Goal: Task Accomplishment & Management: Manage account settings

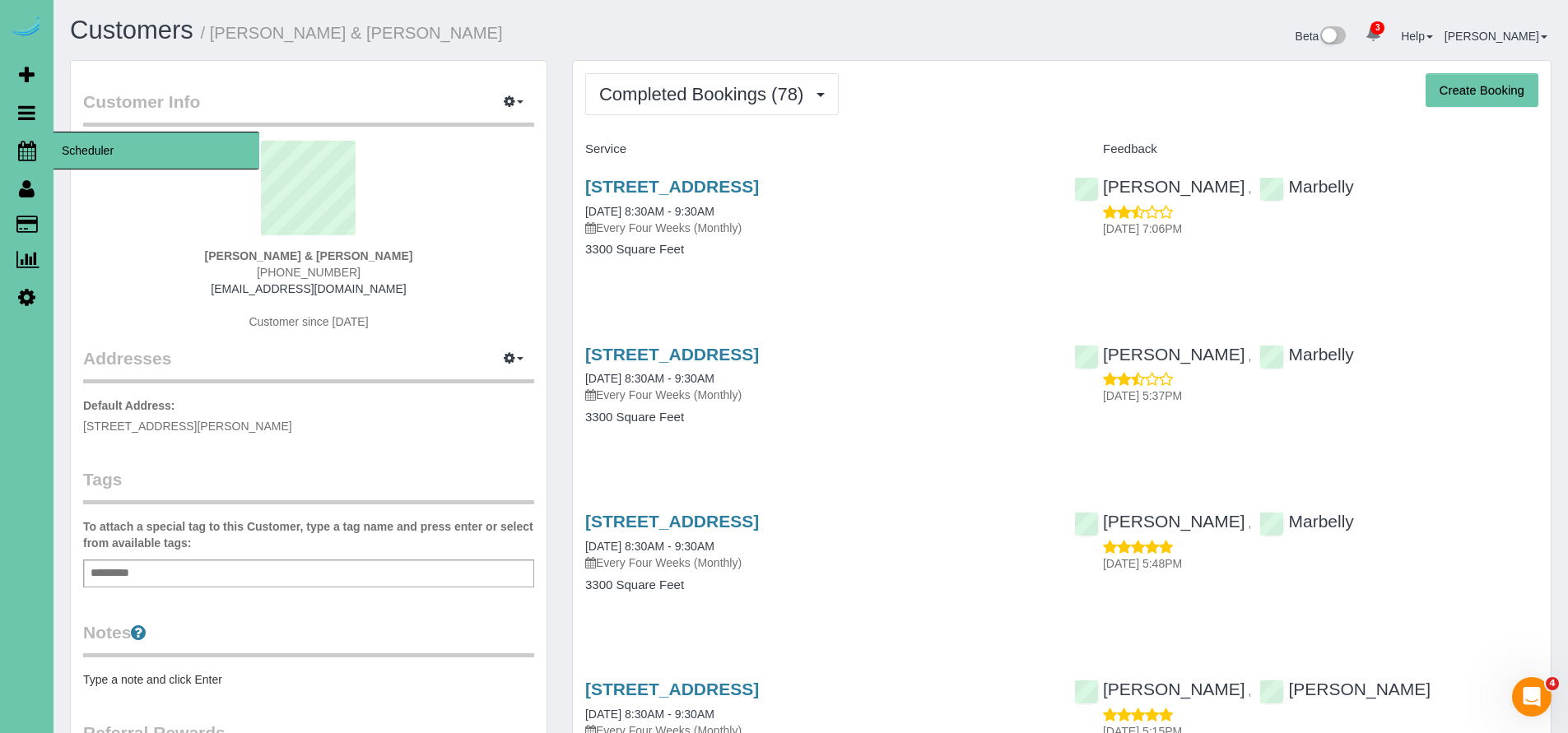
click at [30, 154] on icon at bounding box center [27, 151] width 18 height 20
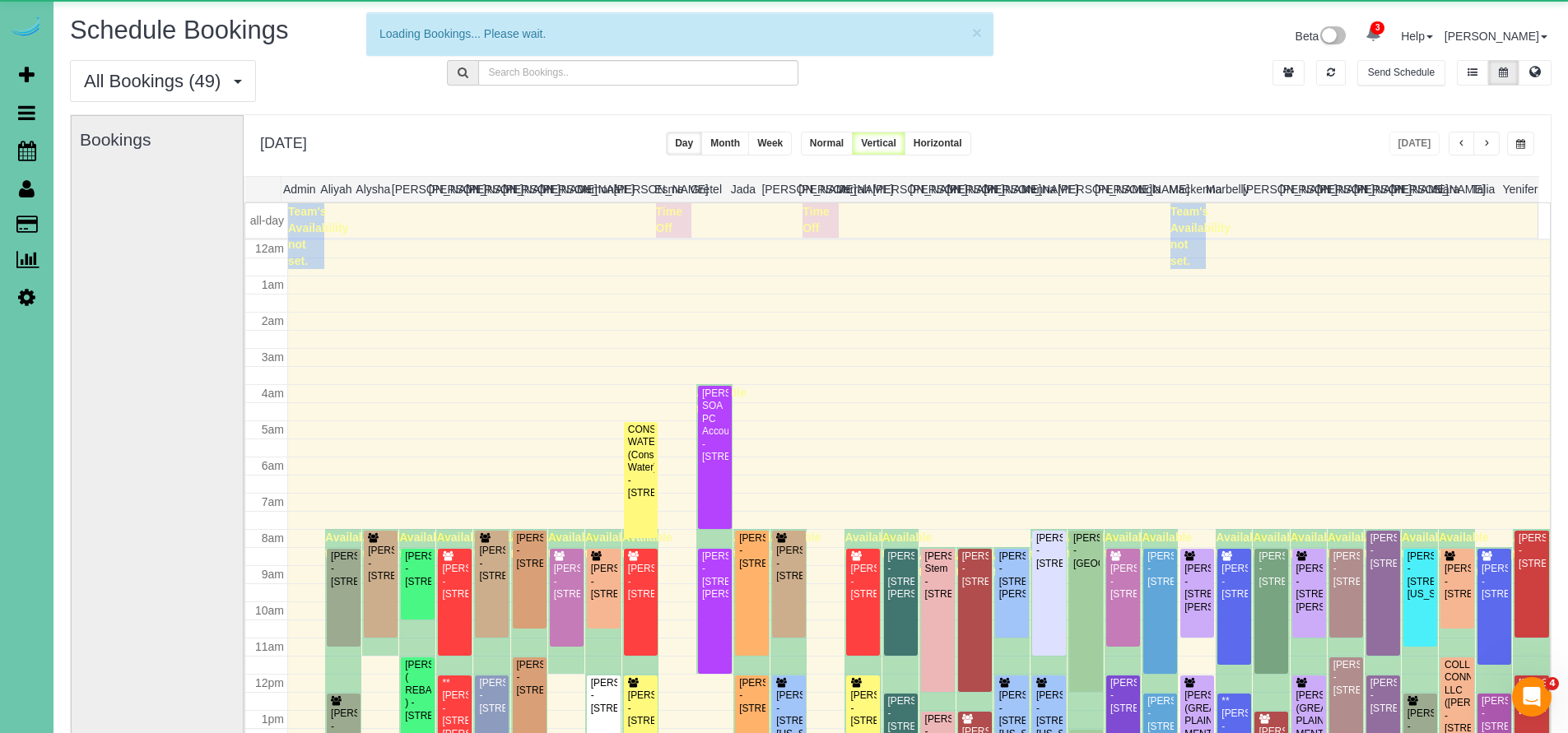
scroll to position [217, 0]
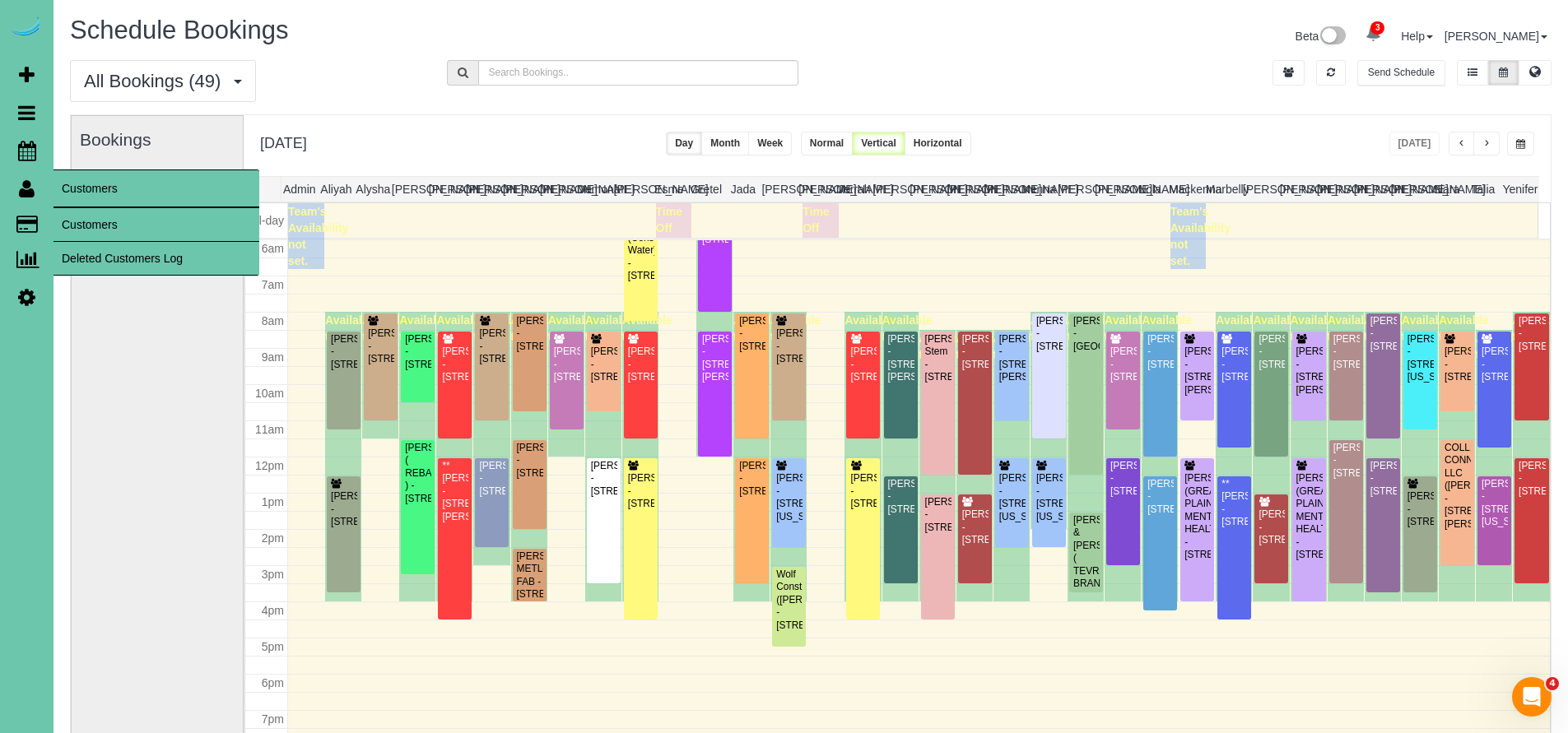
click at [88, 216] on link "Customers" at bounding box center [157, 224] width 205 height 33
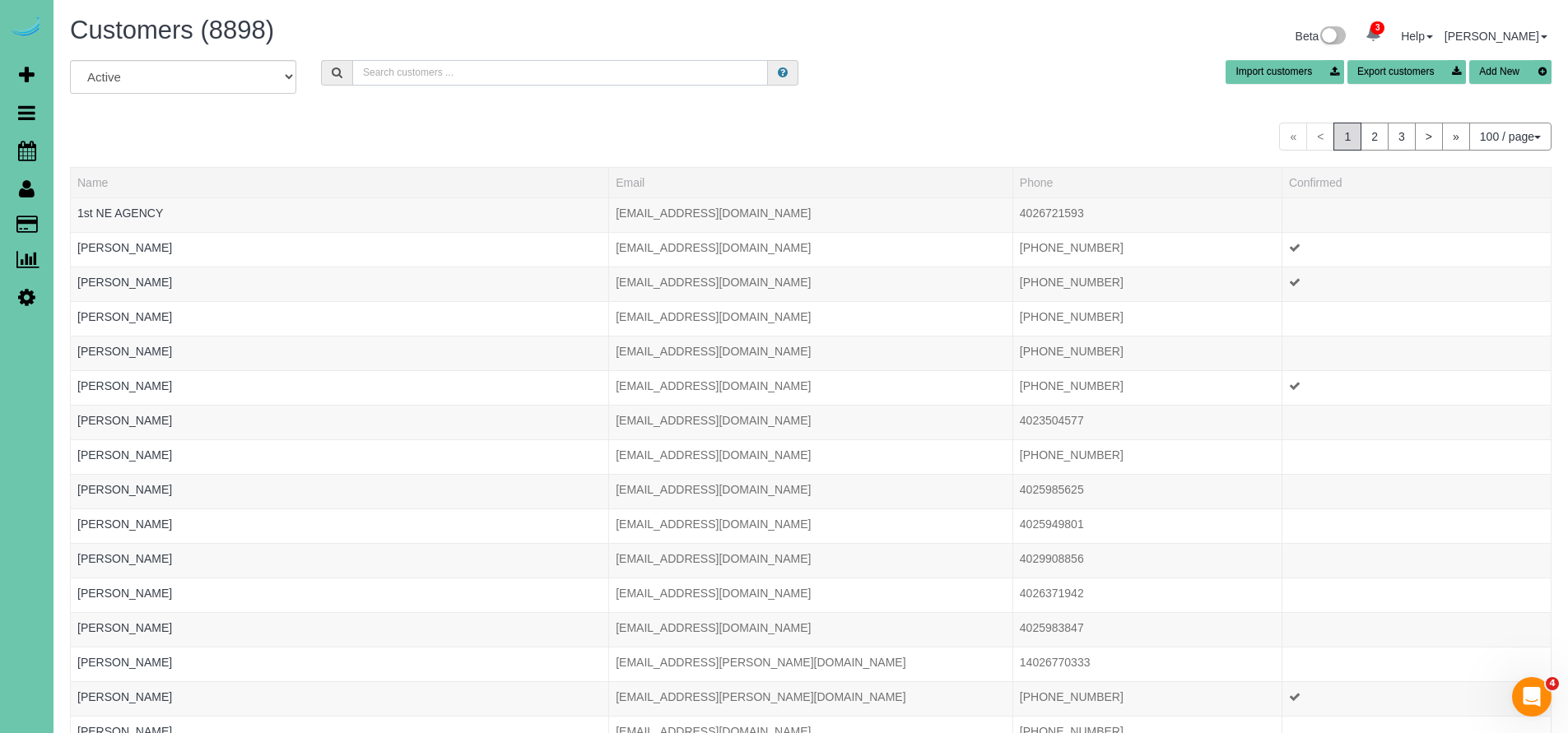
click at [443, 79] on input "text" at bounding box center [560, 73] width 416 height 26
click at [25, 156] on icon at bounding box center [27, 151] width 18 height 20
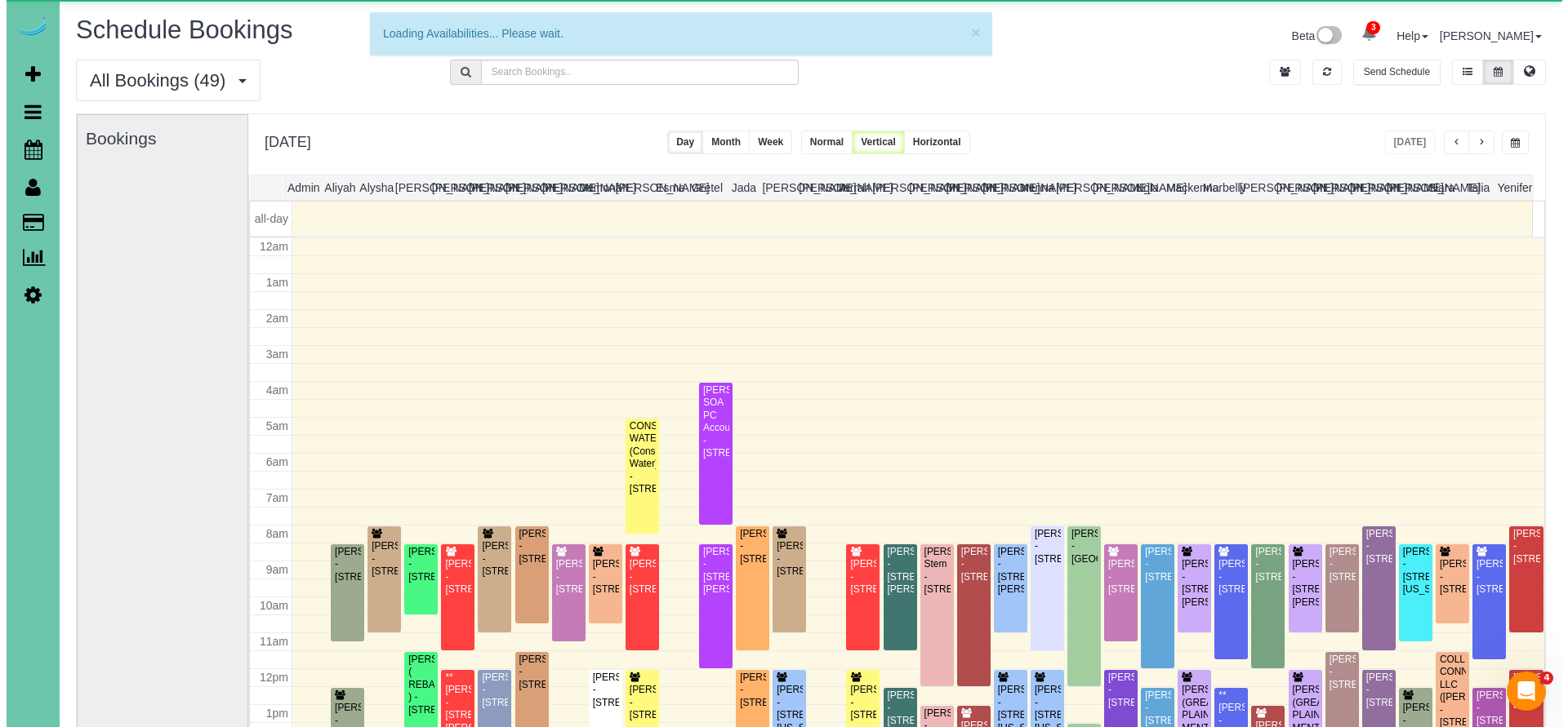
scroll to position [216, 0]
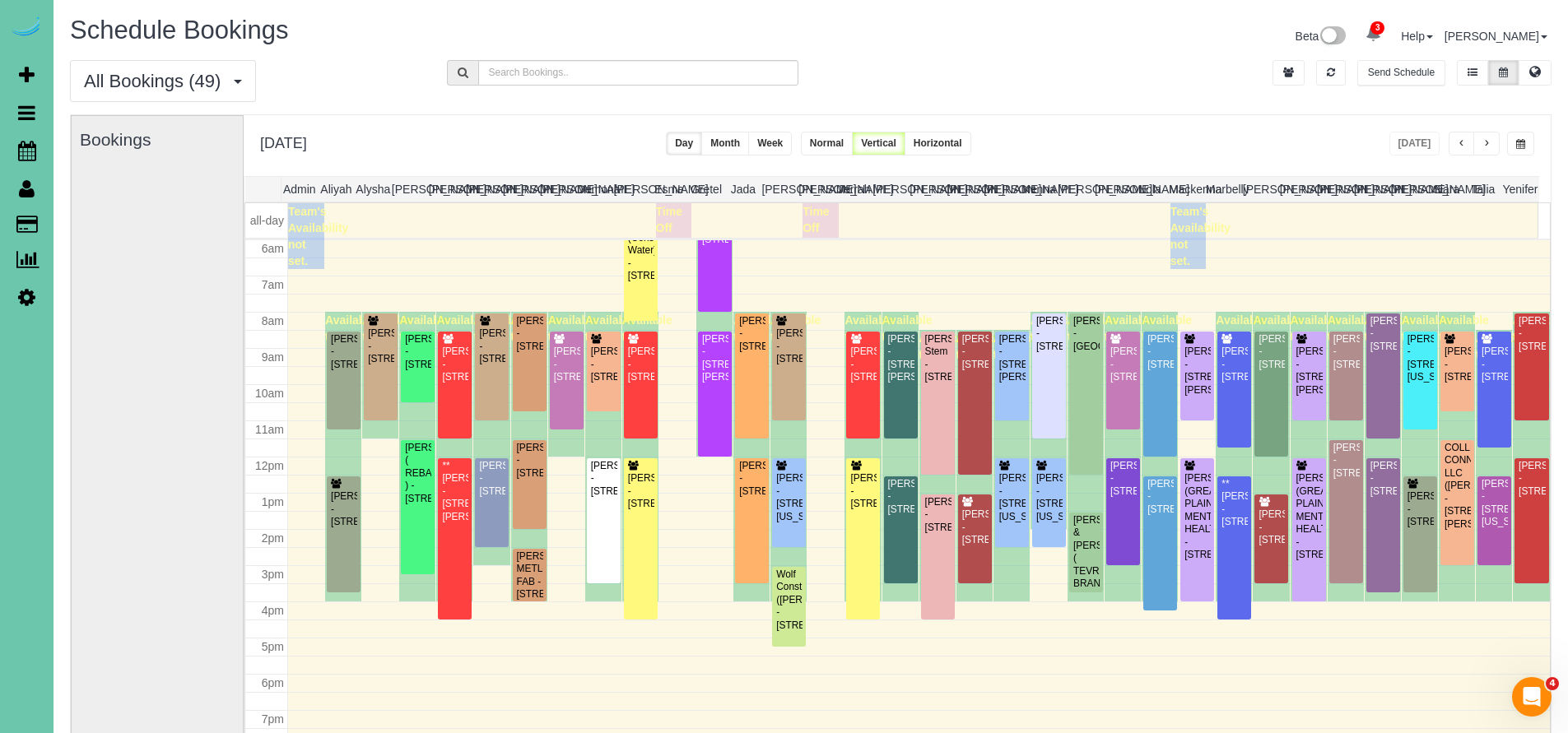
click at [1520, 144] on span "button" at bounding box center [1520, 144] width 9 height 10
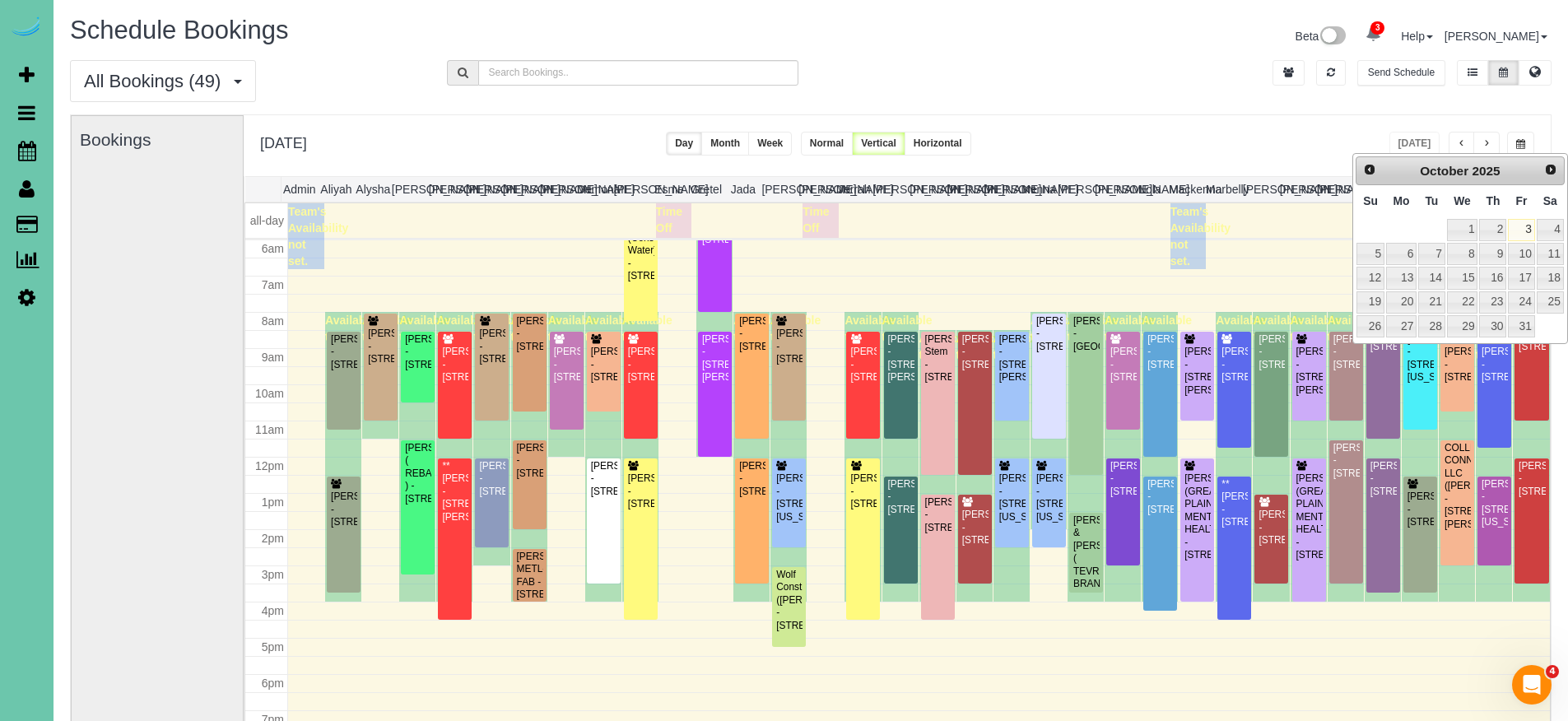
click at [1254, 255] on td at bounding box center [1372, 236] width 331 height 66
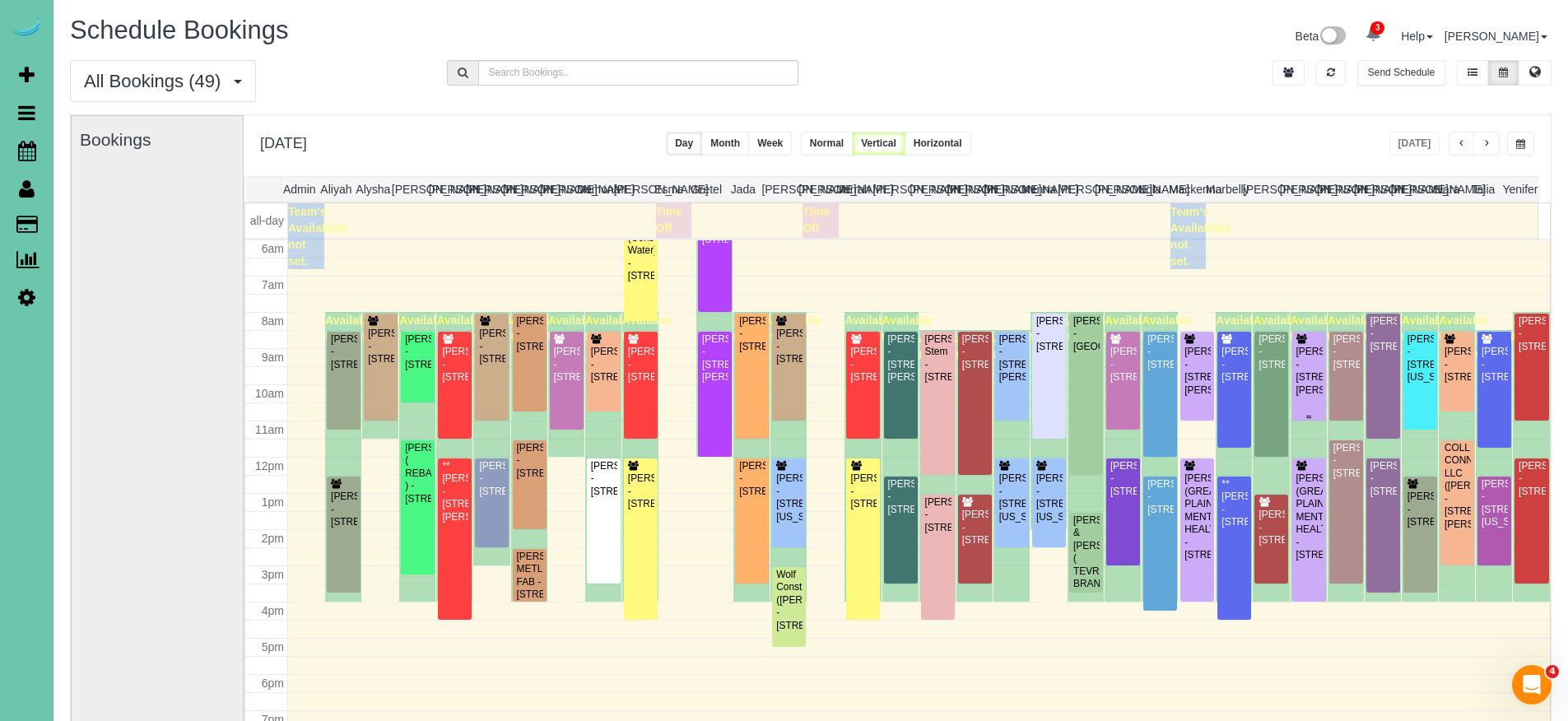
click at [1311, 356] on div "Peggy Bojanski - 17607 Fowler Street, Omaha, NE 68116" at bounding box center [1309, 371] width 27 height 51
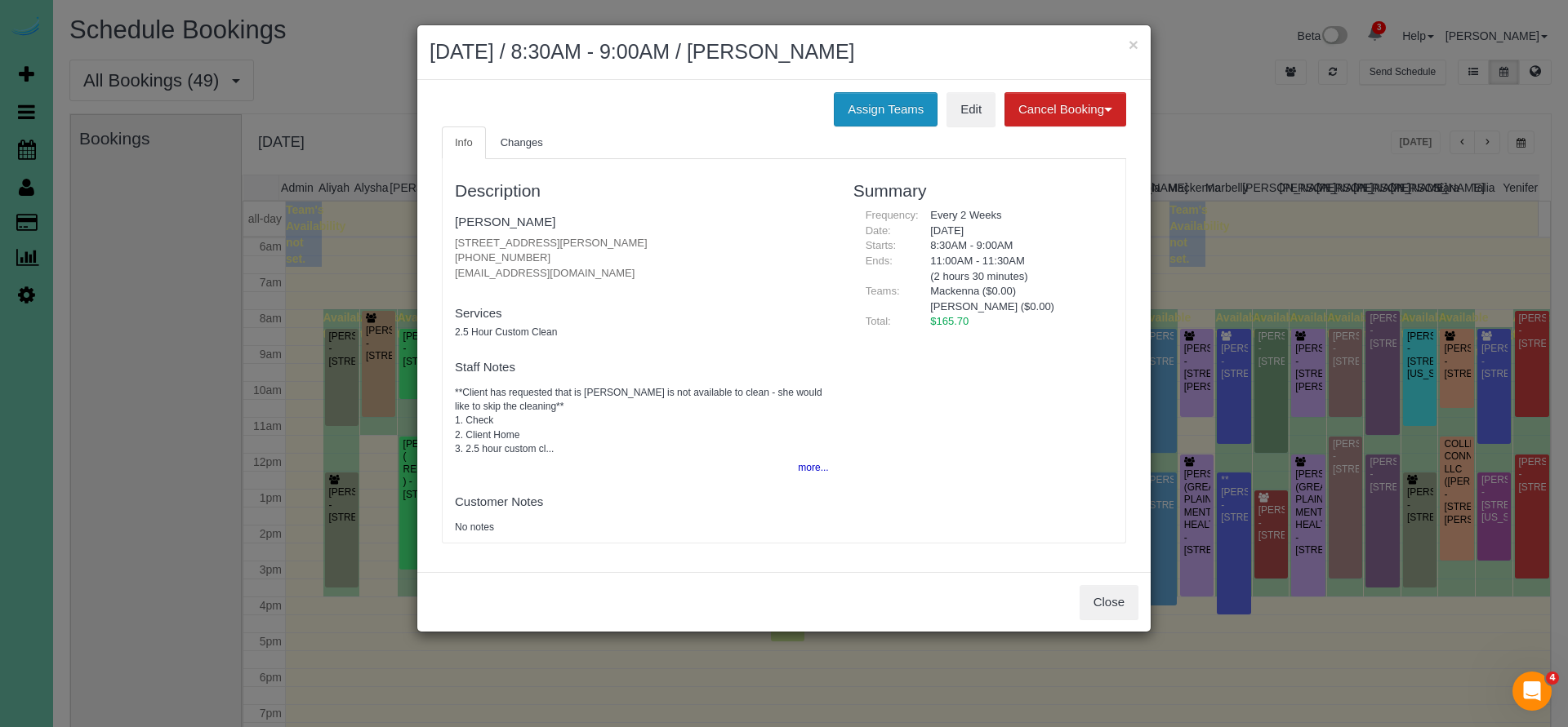
click at [883, 105] on button "Assign Teams" at bounding box center [885, 109] width 104 height 35
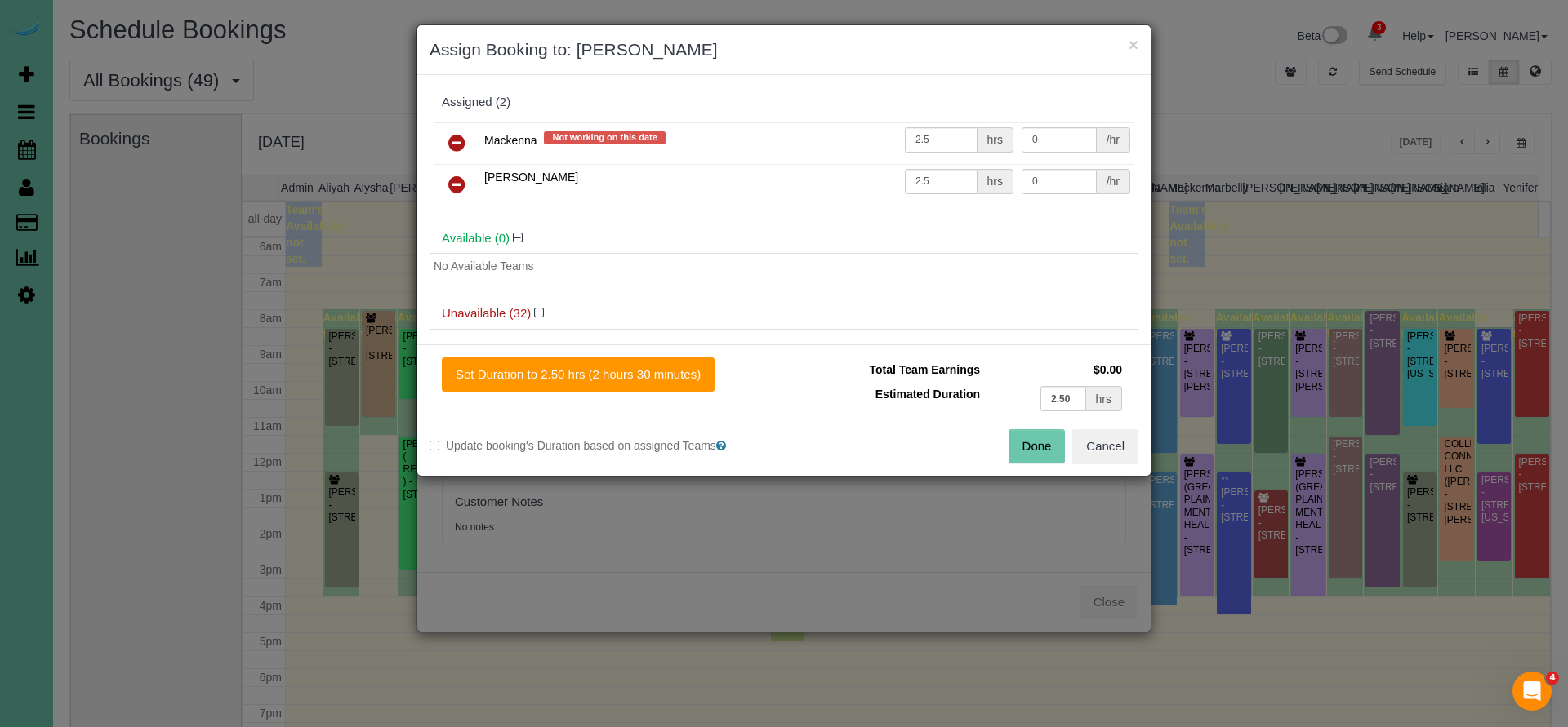
click at [458, 140] on icon at bounding box center [456, 143] width 17 height 20
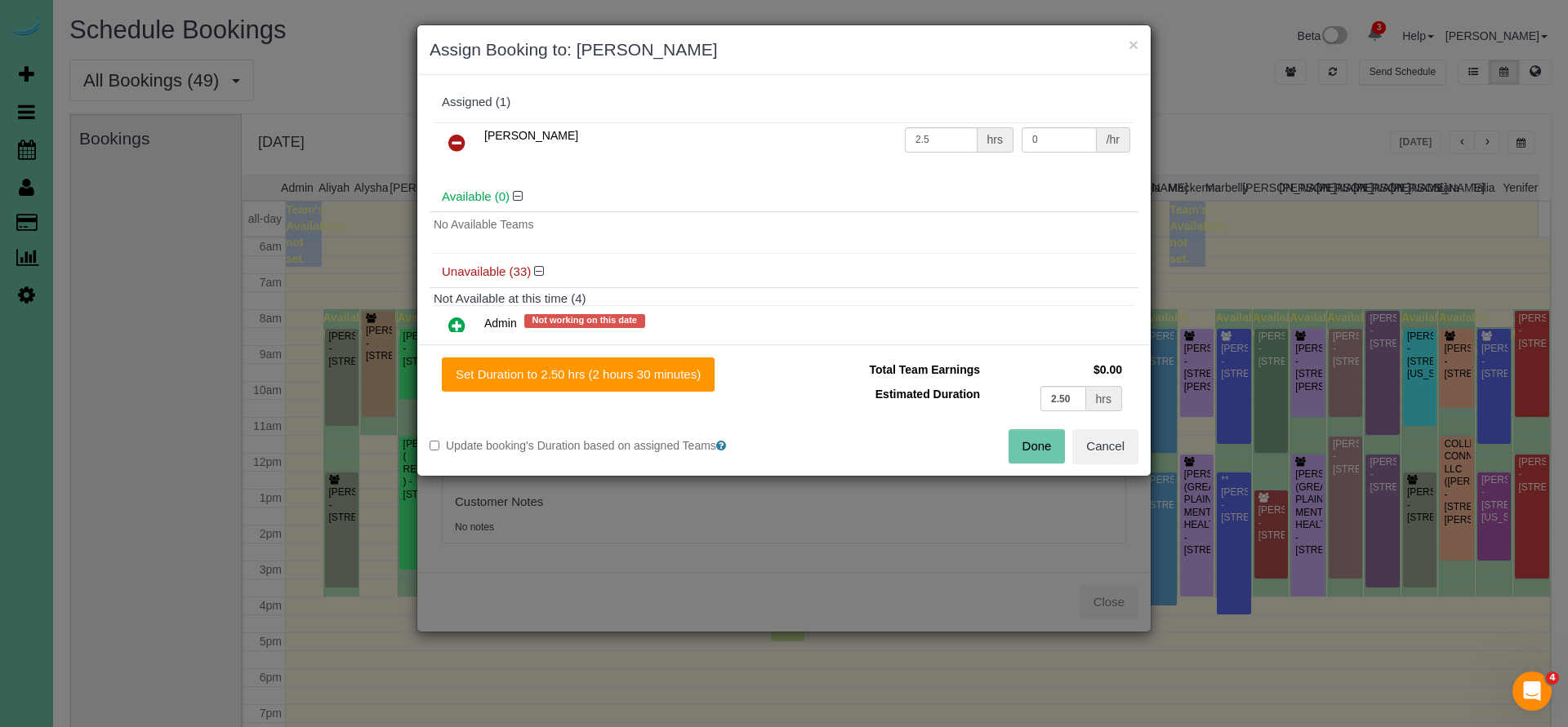
click at [1039, 449] on button "Done" at bounding box center [1037, 446] width 57 height 35
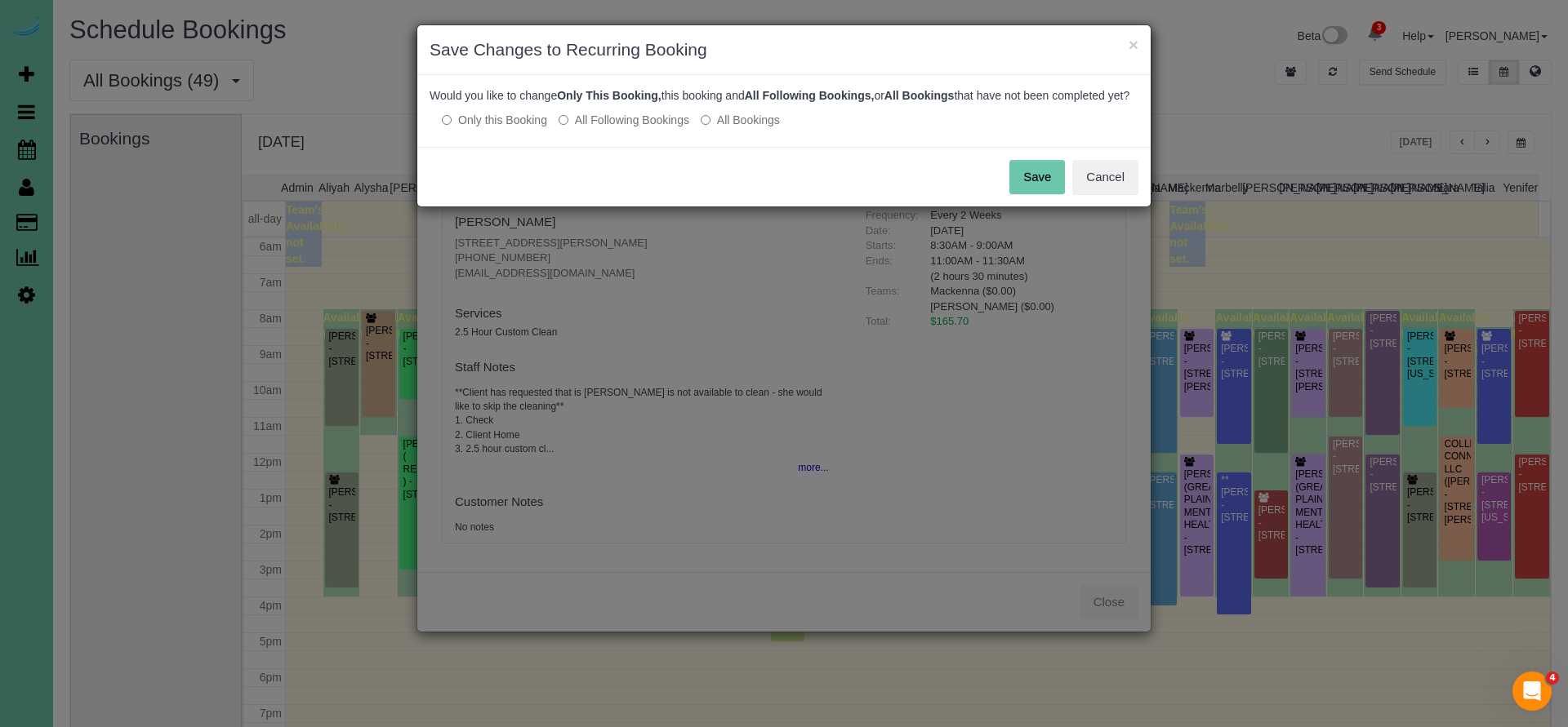
click at [1033, 194] on button "Save" at bounding box center [1037, 177] width 55 height 35
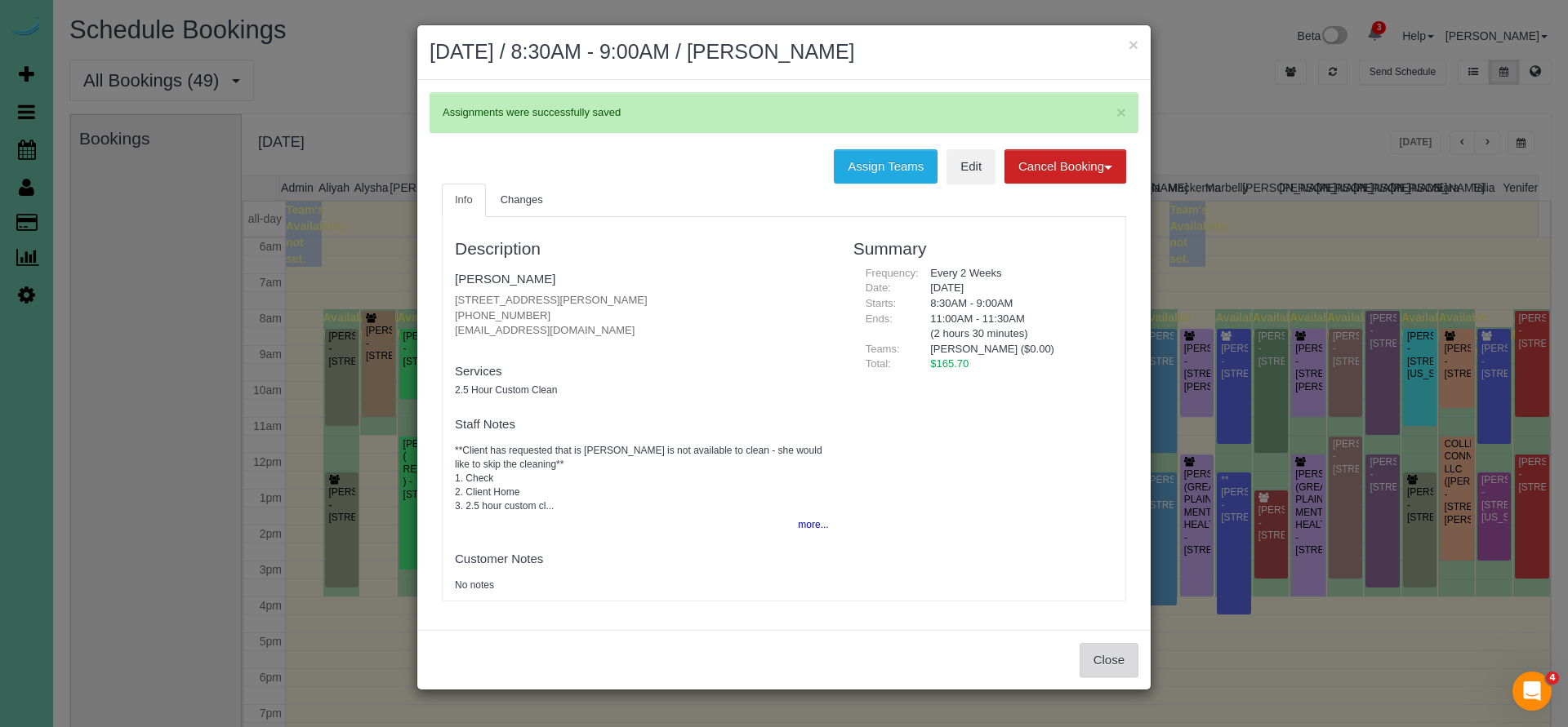
click at [1112, 654] on button "Close" at bounding box center [1108, 660] width 58 height 35
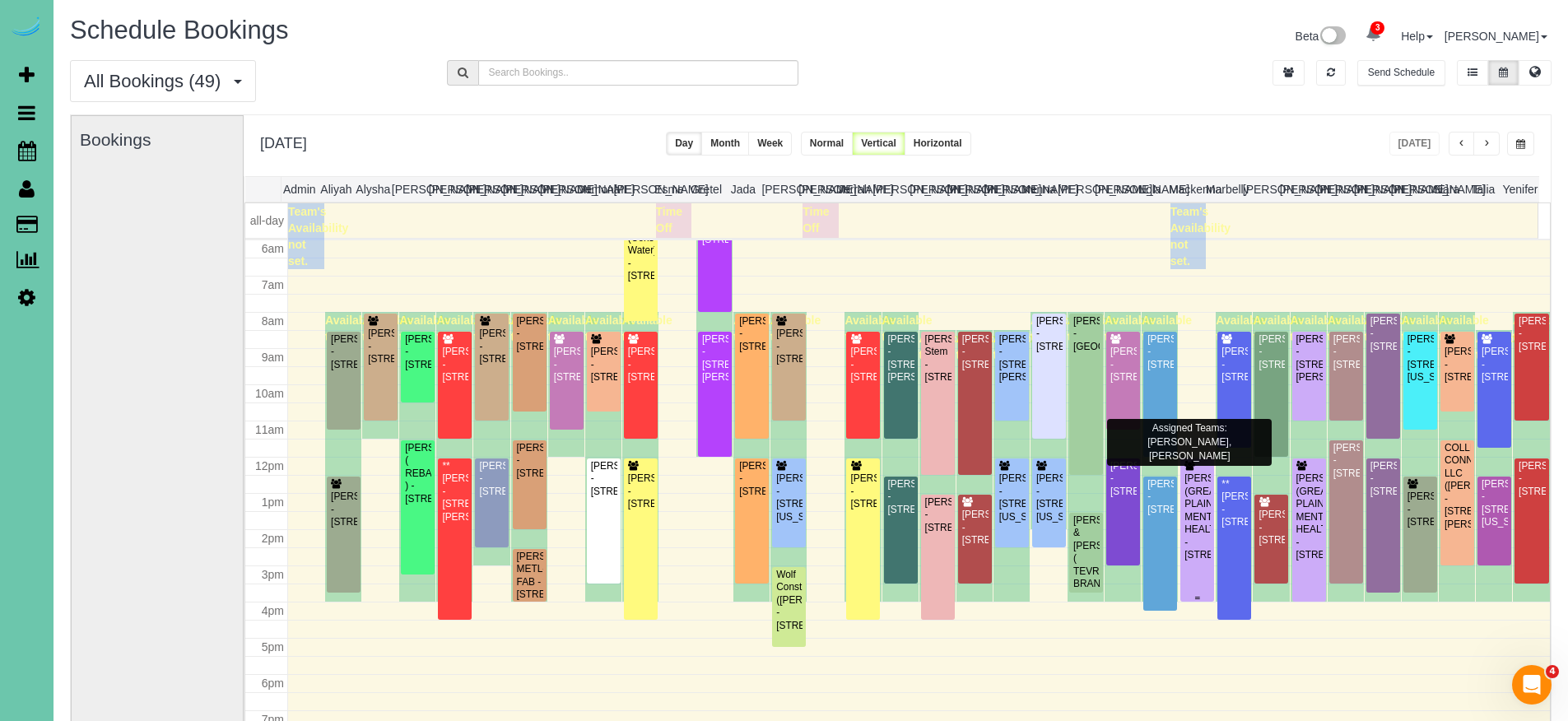
click at [1188, 498] on div "PAULA WHITTLE (GREAT PLAINS MENTAL HEALTH) - 4610 S 133rd St, Omaha, NE 68137" at bounding box center [1197, 517] width 27 height 89
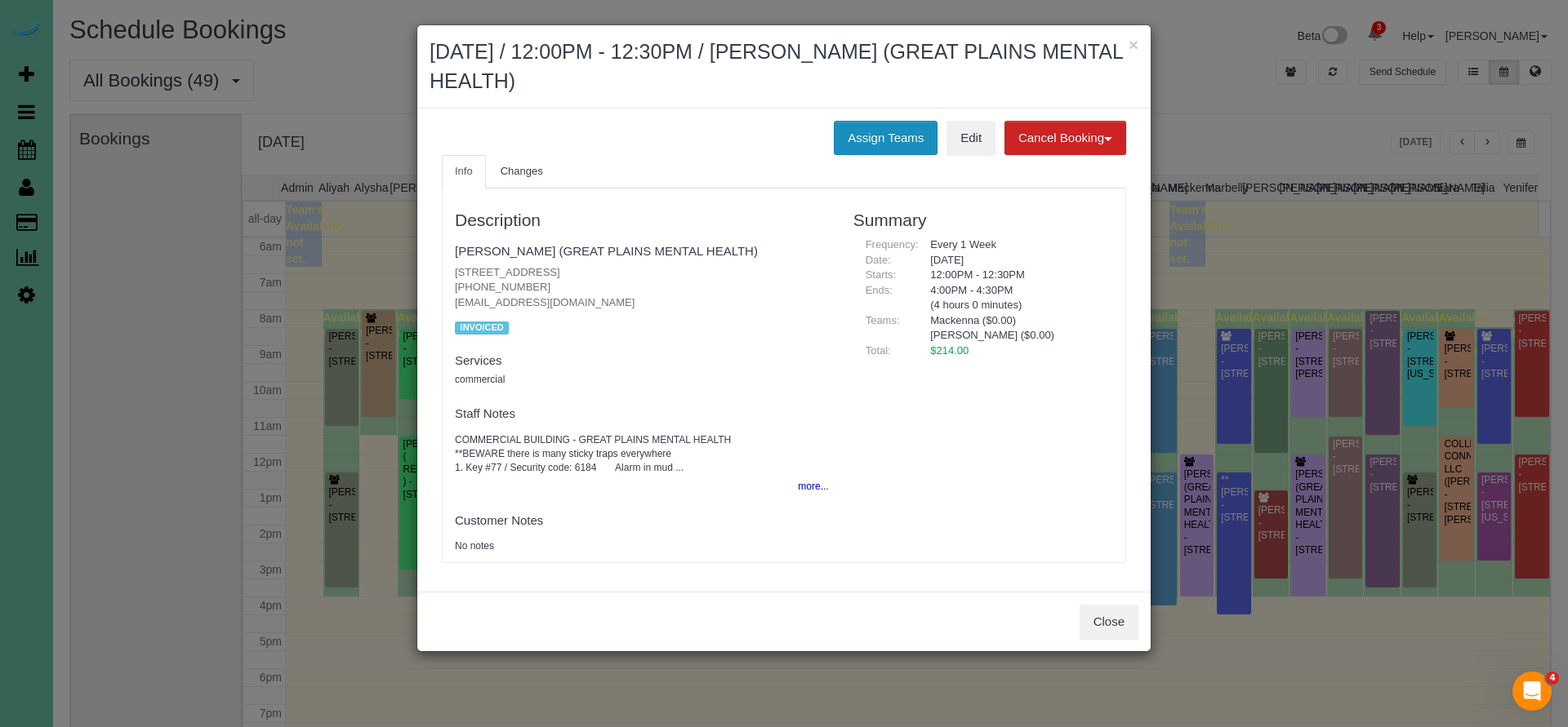
click at [901, 137] on button "Assign Teams" at bounding box center [885, 137] width 104 height 35
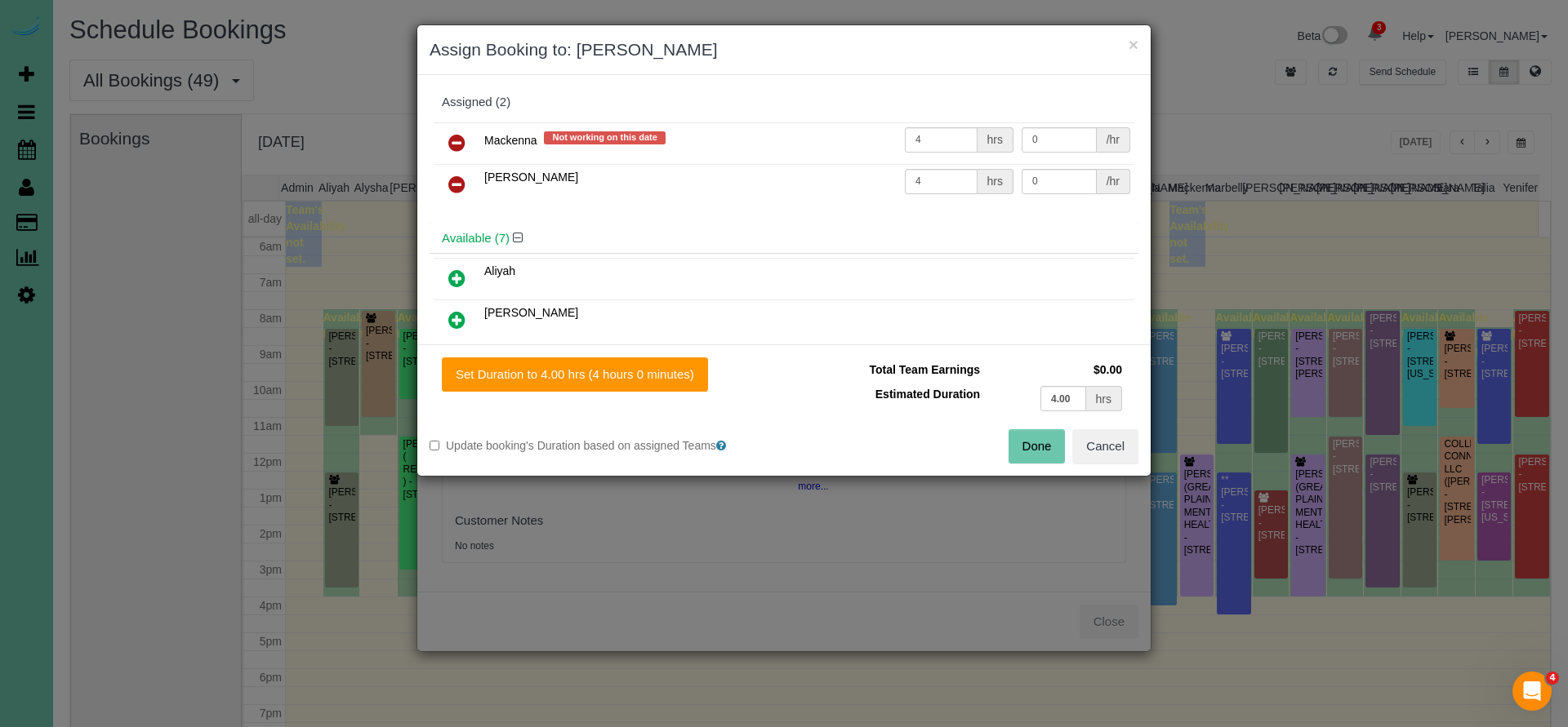
click at [456, 142] on icon at bounding box center [456, 143] width 17 height 20
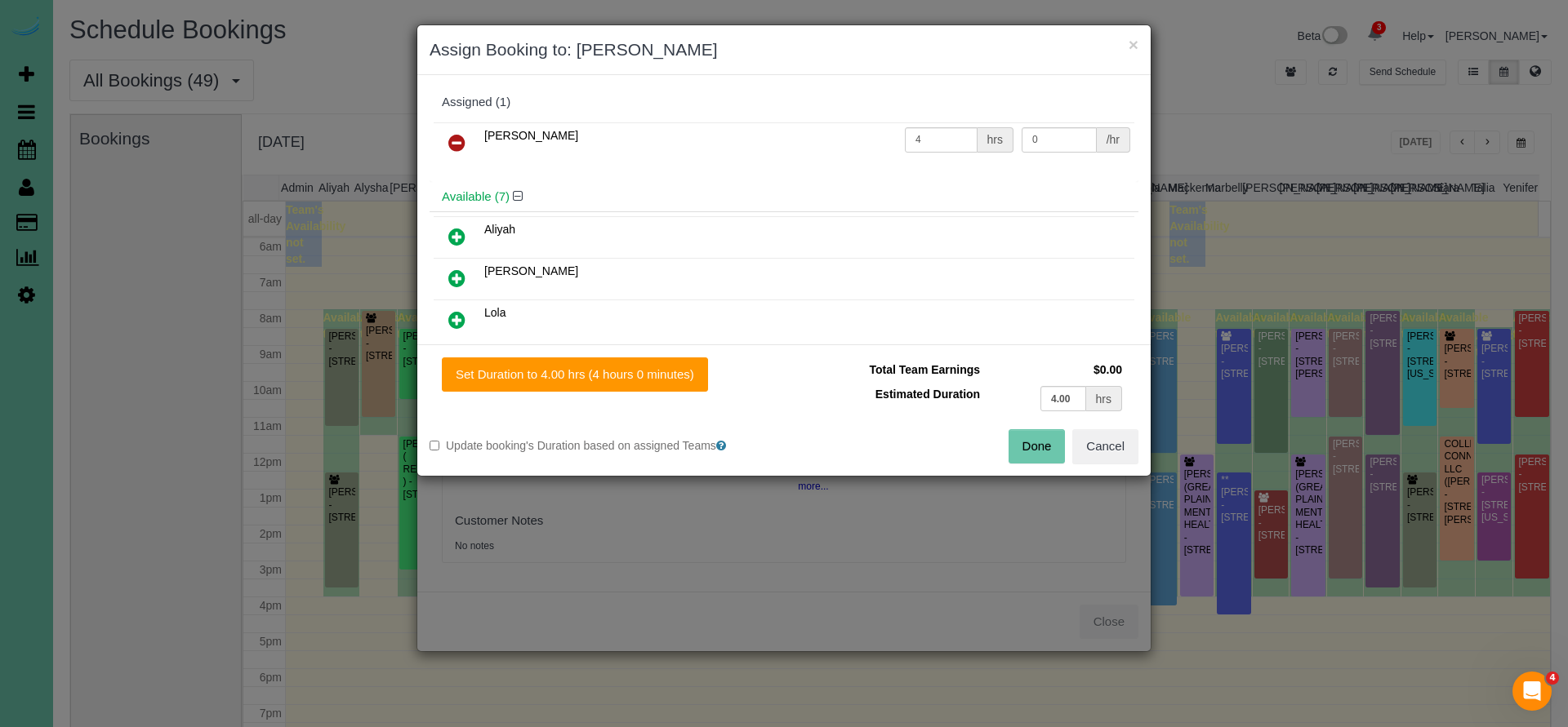
click at [1024, 448] on button "Done" at bounding box center [1037, 446] width 57 height 35
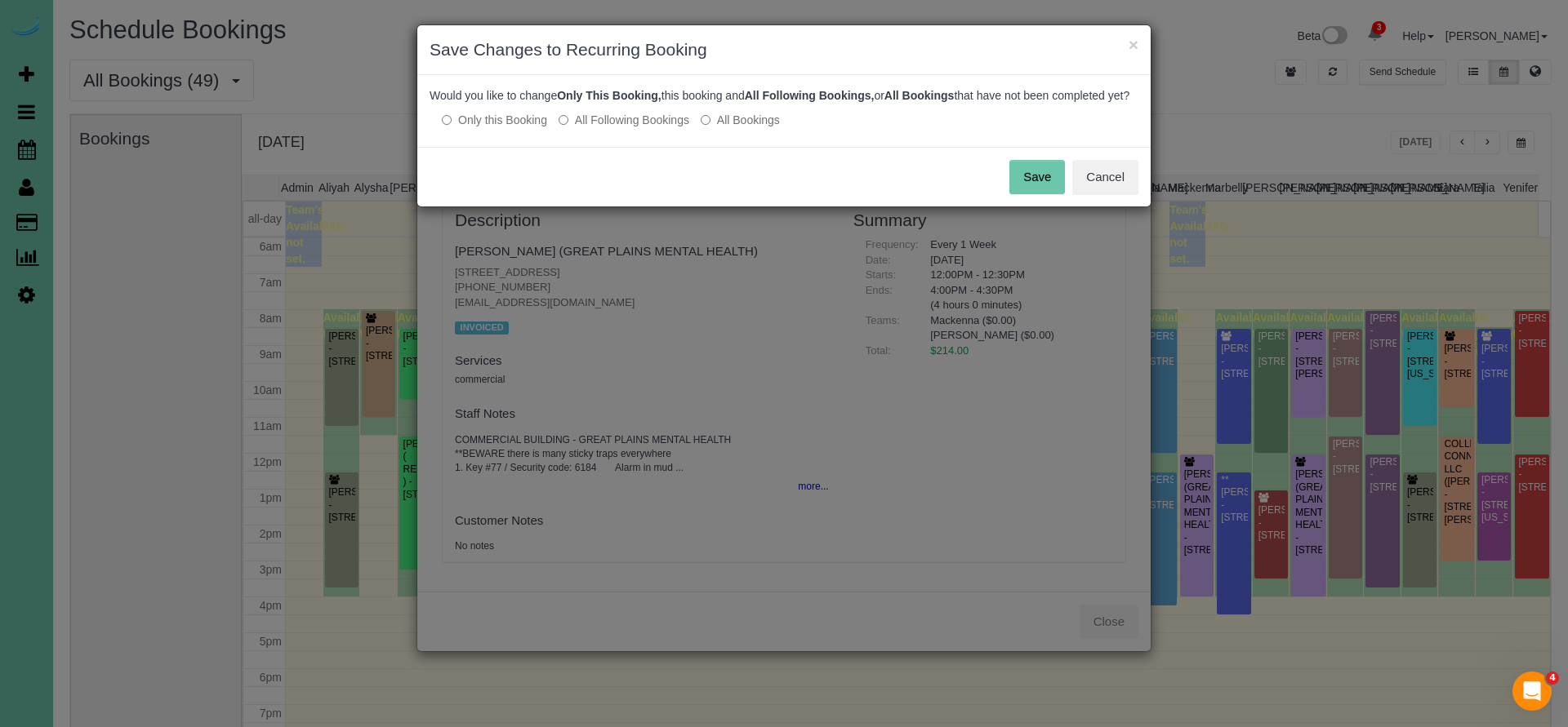
click at [1045, 194] on button "Save" at bounding box center [1037, 177] width 55 height 35
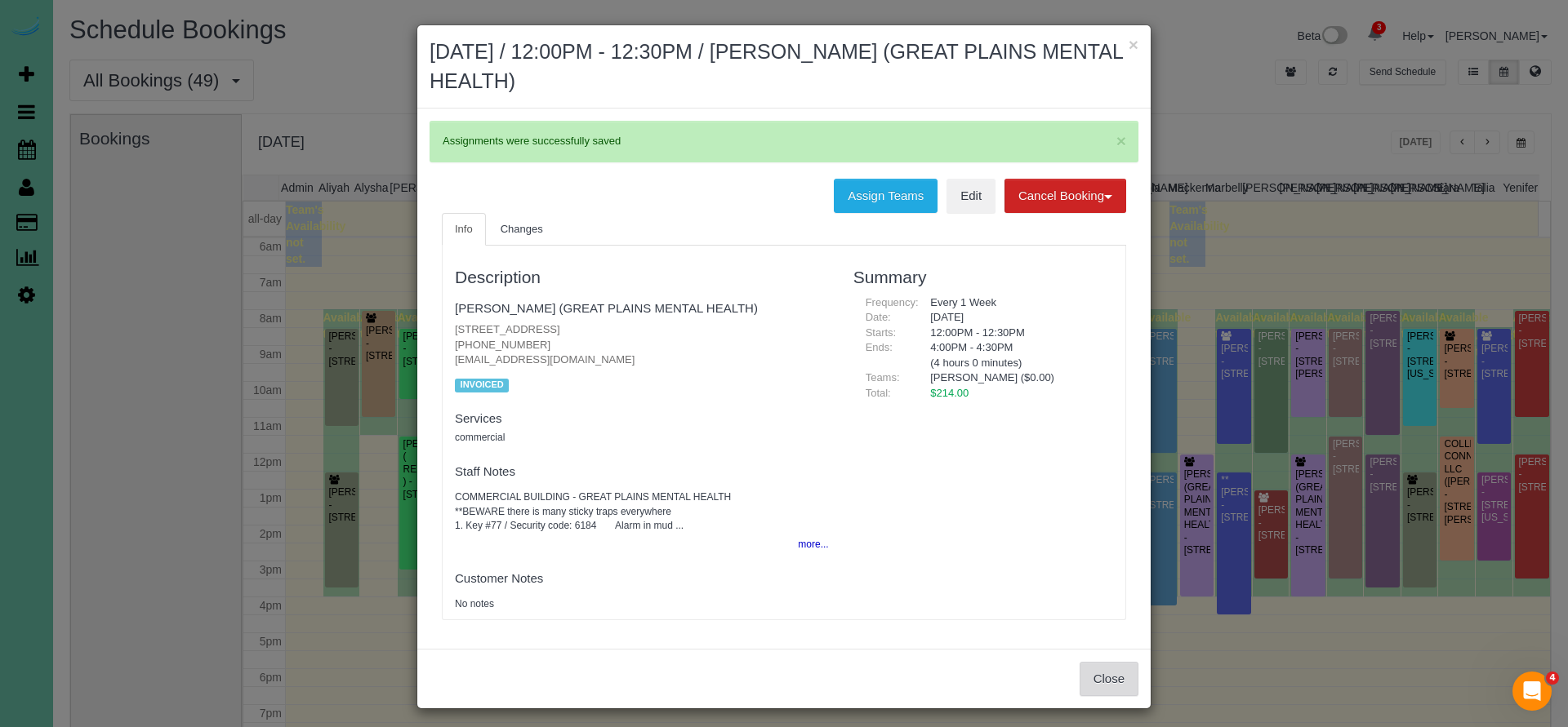
click at [1108, 671] on button "Close" at bounding box center [1108, 679] width 58 height 35
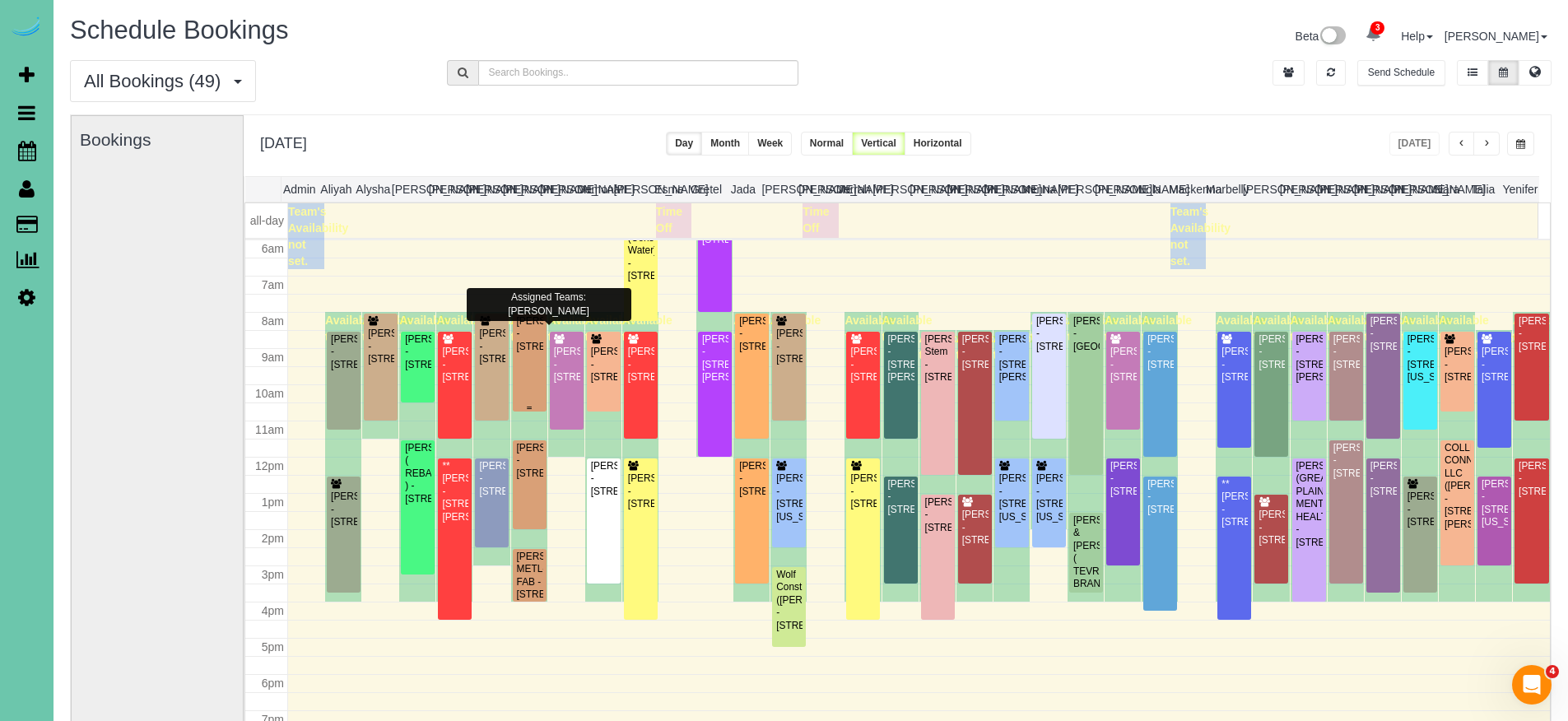
click at [535, 345] on div "Shawn McCardle - 6510 N 149th Street, Omaha, NE 68116" at bounding box center [529, 334] width 27 height 38
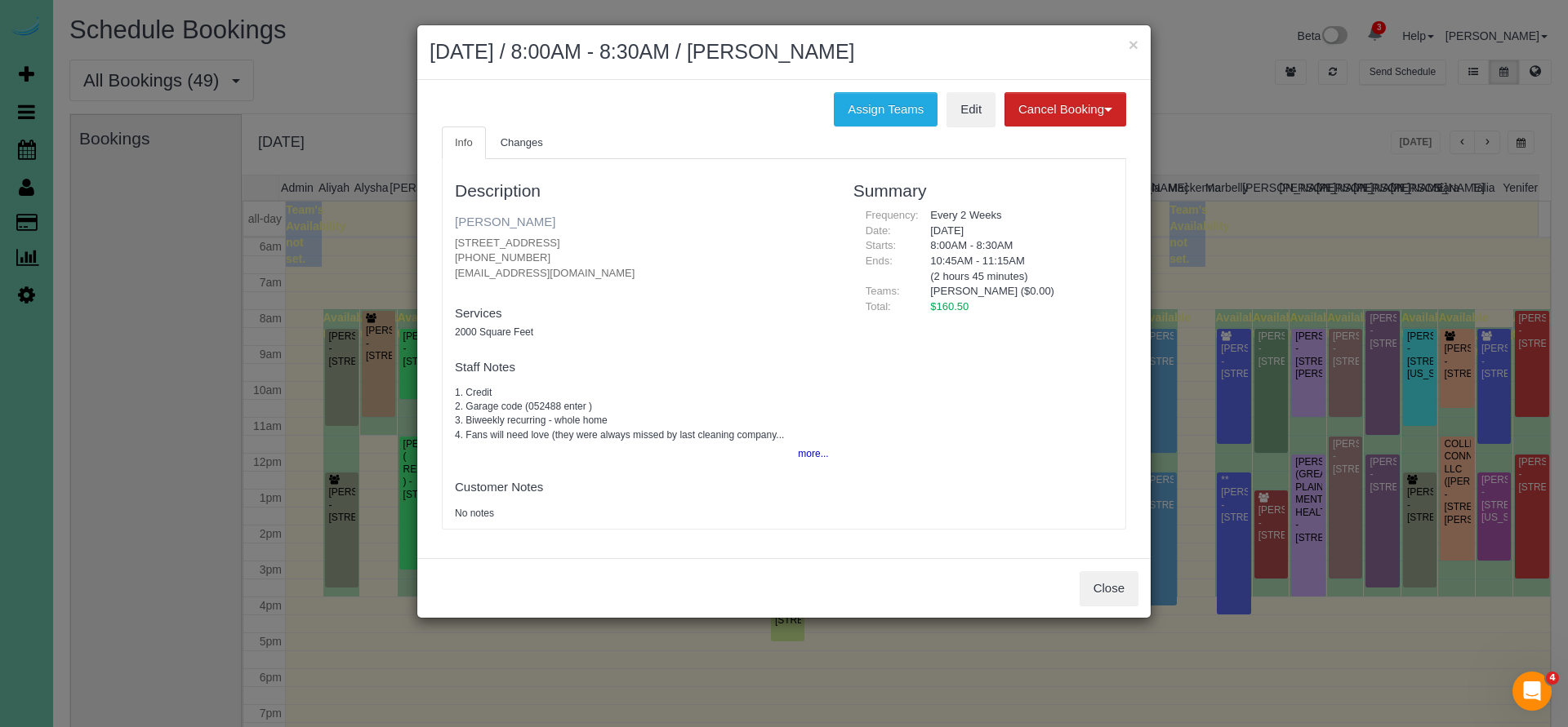
click at [516, 216] on link "Shawn McCardle" at bounding box center [506, 222] width 101 height 14
click at [1126, 582] on button "Close" at bounding box center [1108, 589] width 58 height 35
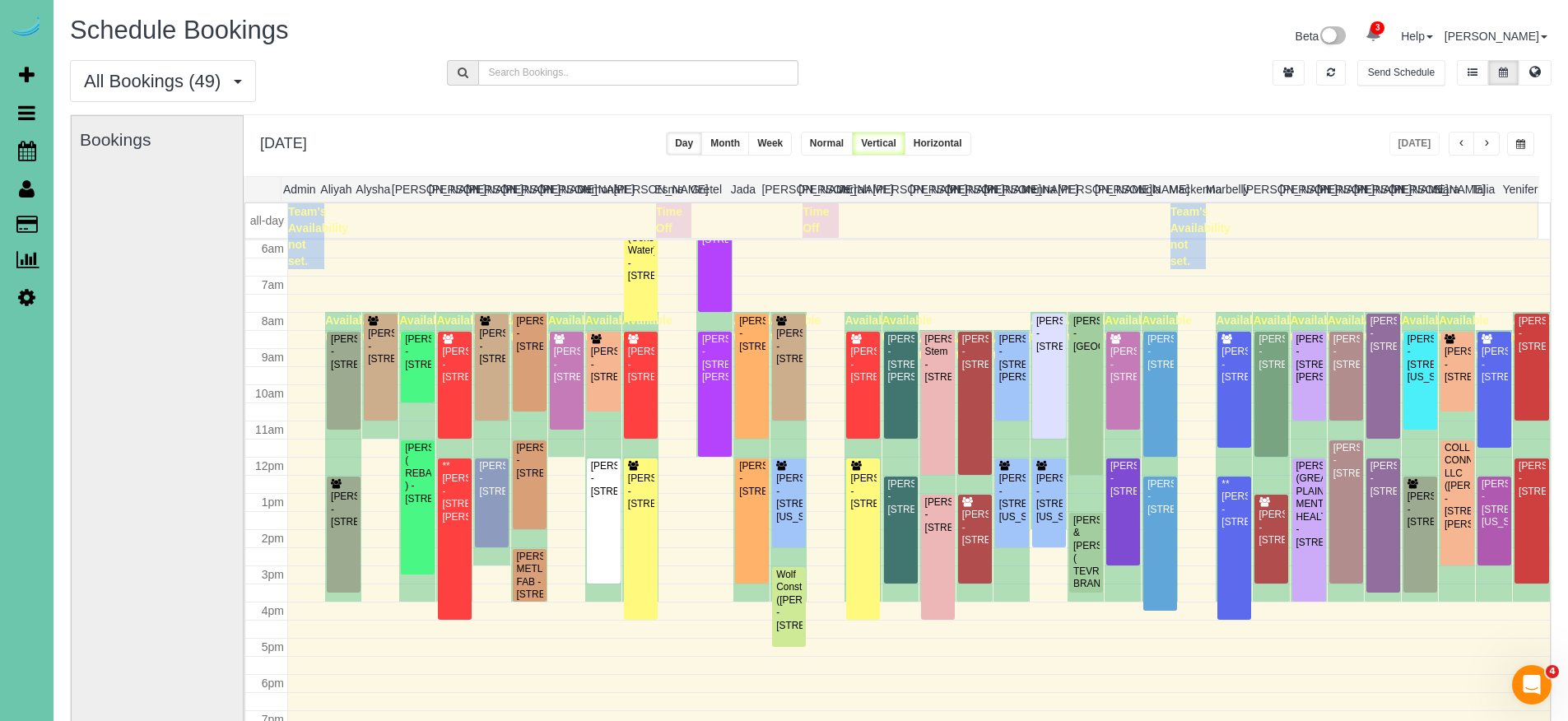
click at [1095, 93] on div "All Bookings (49) All Bookings Unassigned Bookings Recurring Bookings New Custo…" at bounding box center [811, 87] width 1506 height 54
click at [642, 130] on div "**********" at bounding box center [897, 146] width 1308 height 61
click at [352, 371] on div "Derald Peters - 13265 Miami Street, Omaha, NE 68164" at bounding box center [343, 352] width 27 height 38
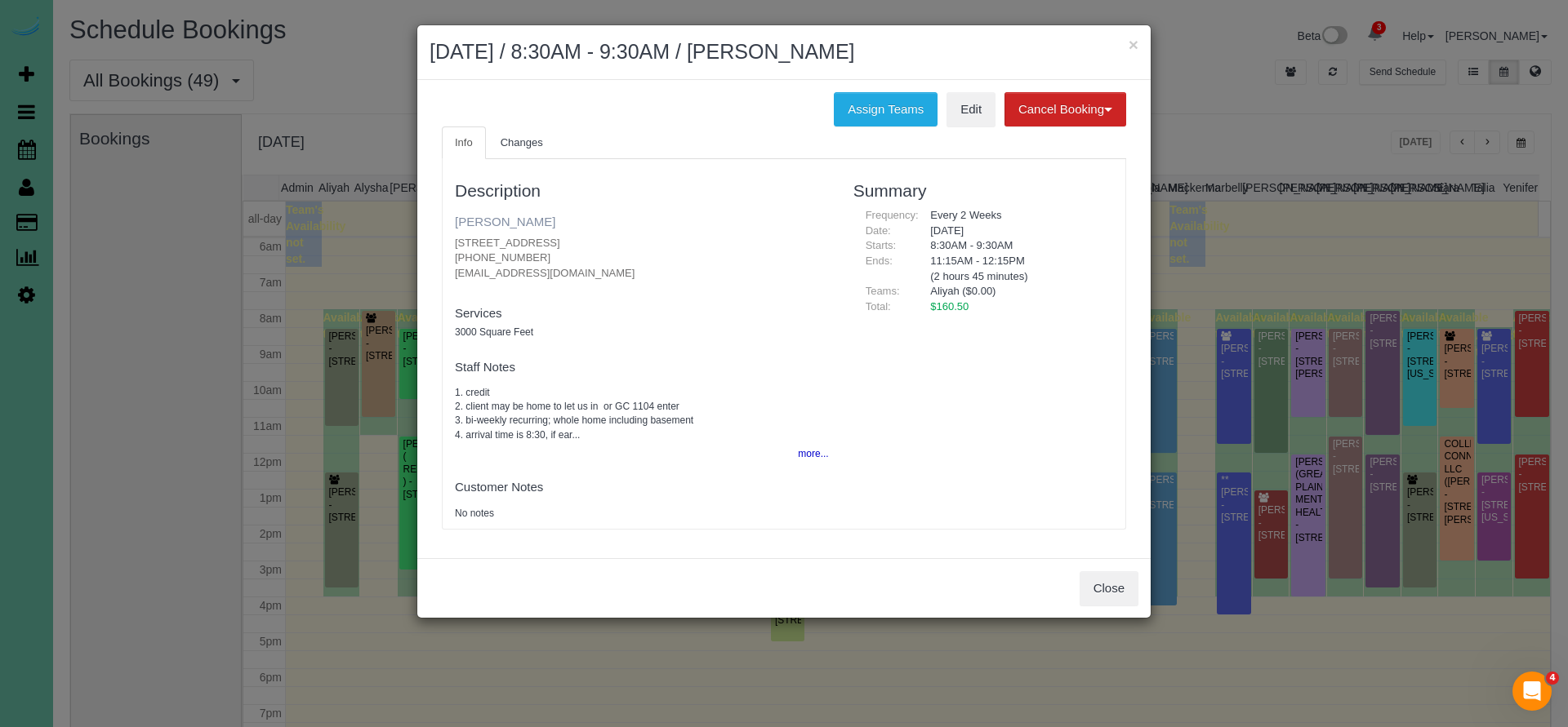
click at [493, 221] on link "Derald Peters" at bounding box center [506, 222] width 101 height 14
click at [1099, 582] on button "Close" at bounding box center [1108, 589] width 58 height 35
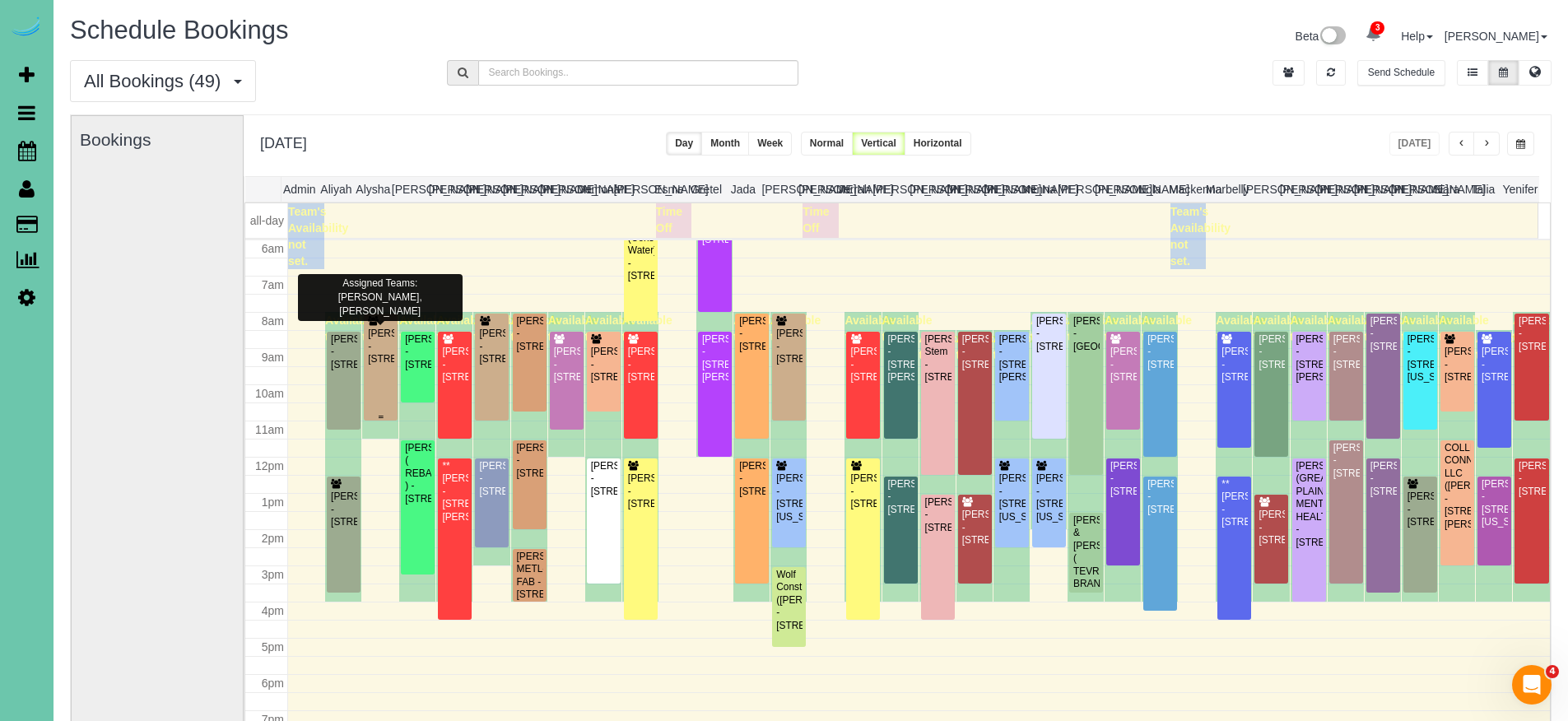
click at [377, 365] on div "Amy Becker - 17624 N Reflection Cir, Bennington, NE 68007" at bounding box center [380, 346] width 27 height 38
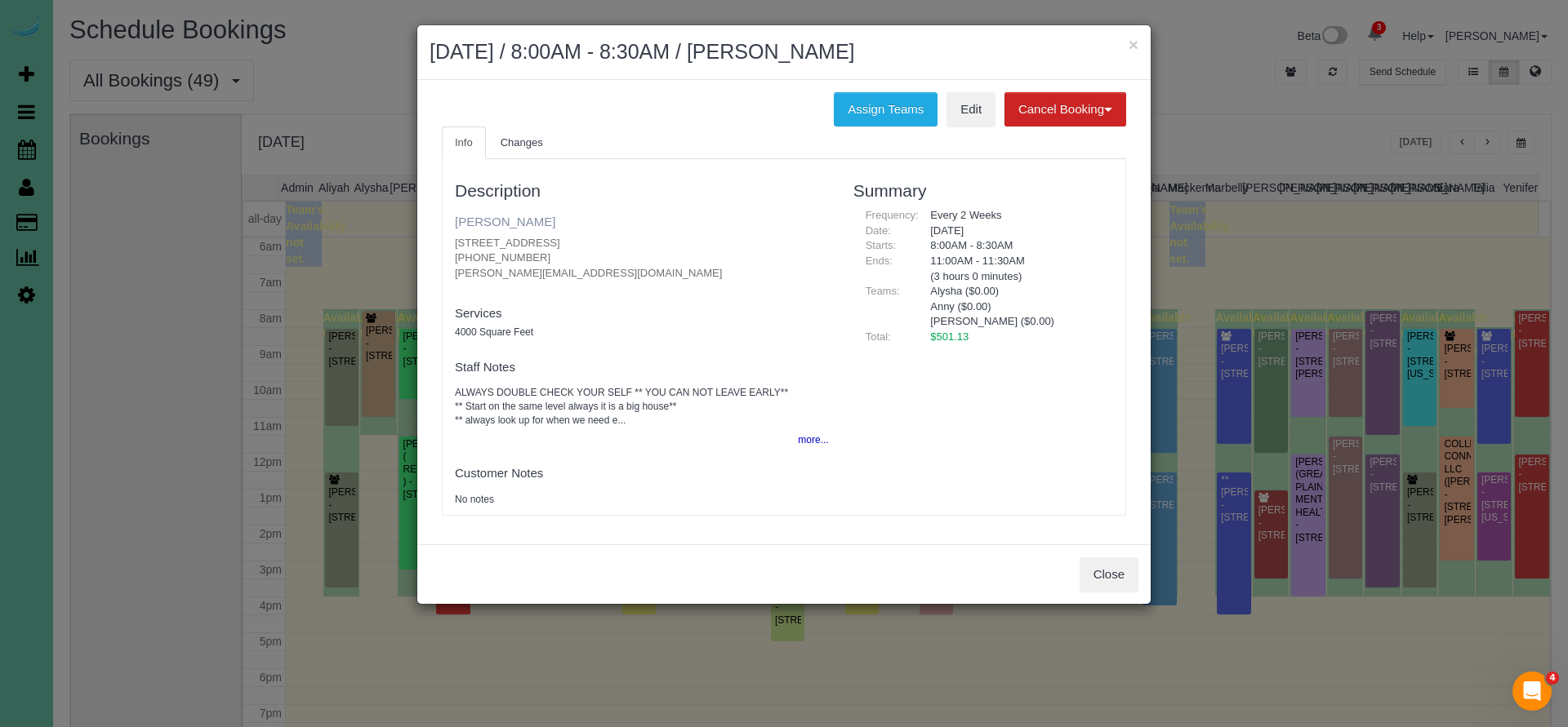
click at [502, 222] on link "Amy Becker" at bounding box center [506, 222] width 101 height 14
click at [1114, 578] on button "Close" at bounding box center [1108, 575] width 58 height 35
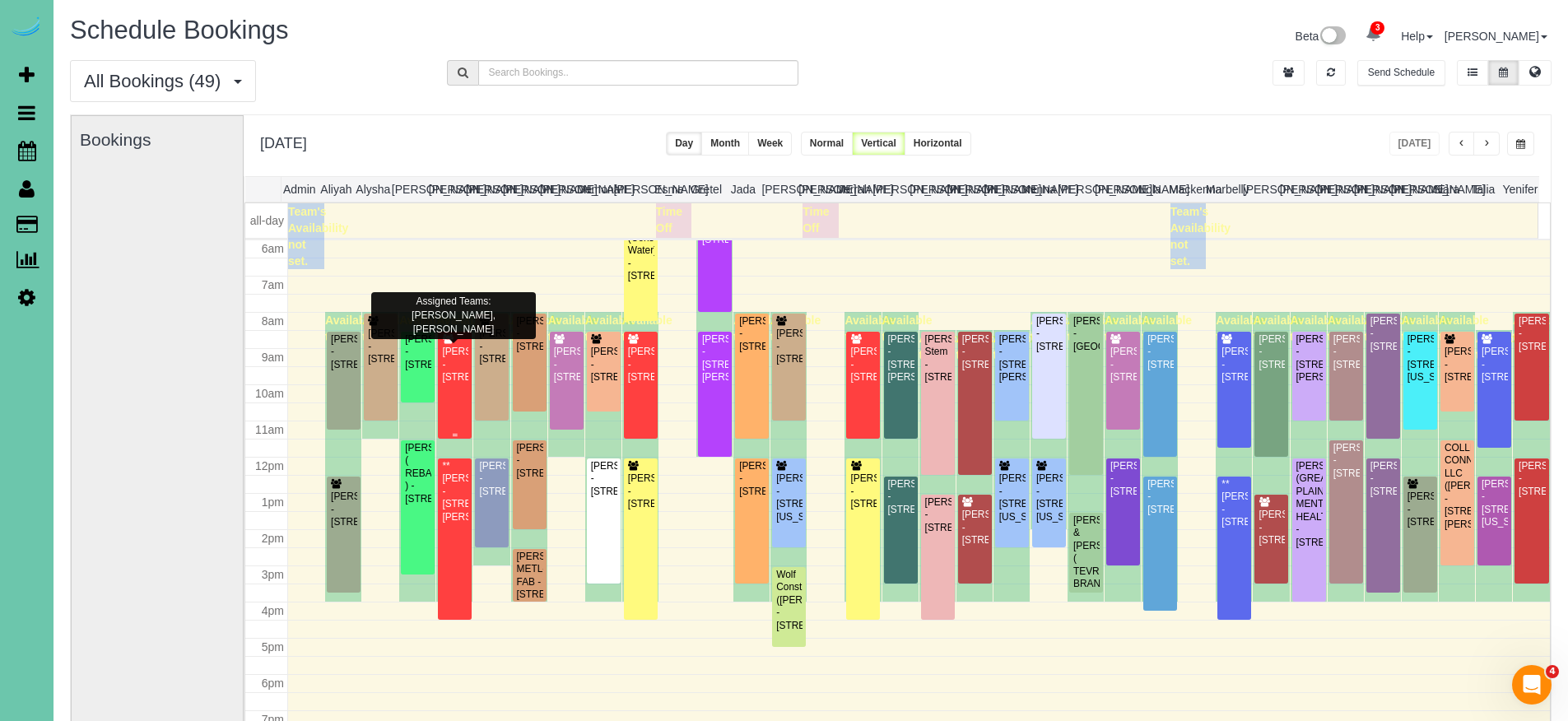
click at [448, 374] on div "John Snodgrass - 1833 S 107th St, Omaha, NE 68124" at bounding box center [454, 365] width 27 height 38
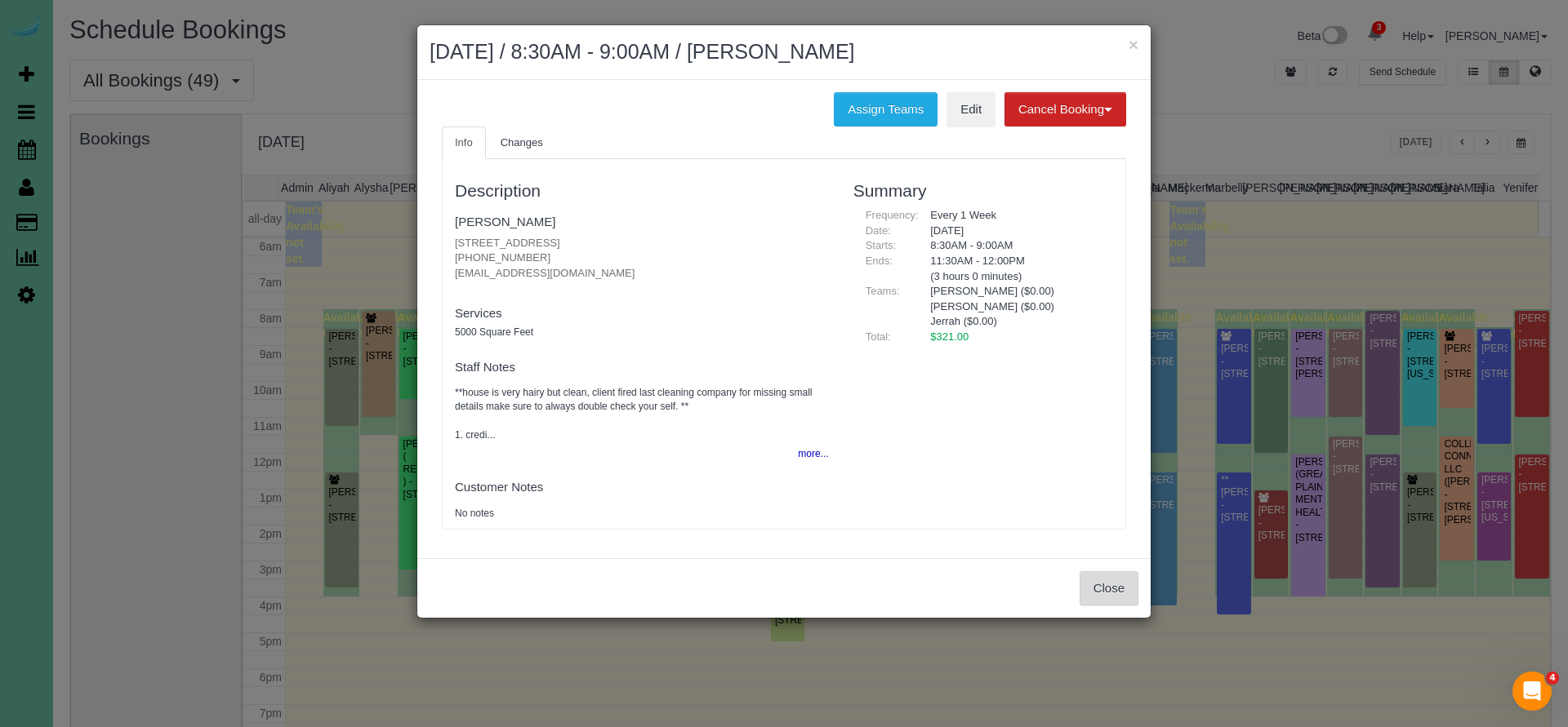
click at [1115, 587] on button "Close" at bounding box center [1108, 589] width 58 height 35
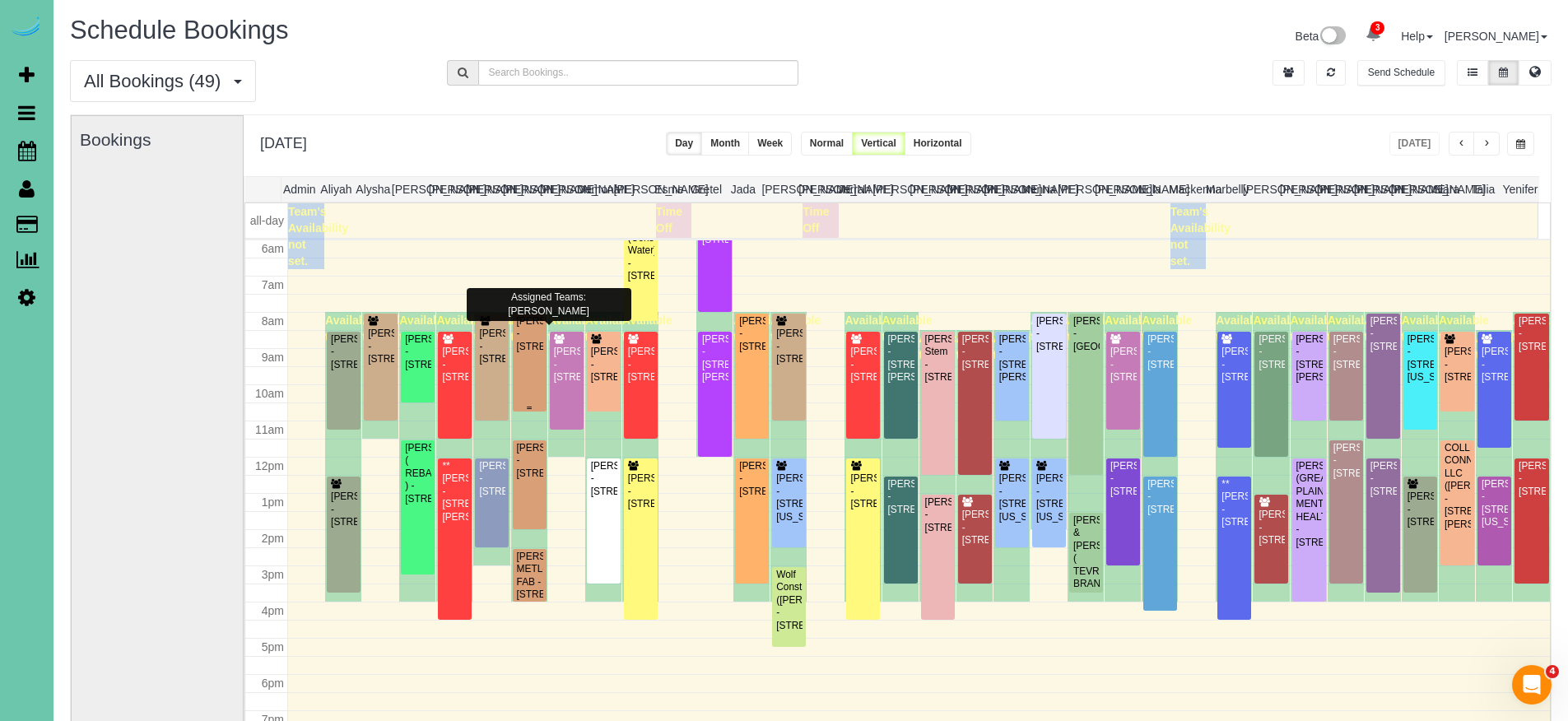
click at [521, 353] on div "Shawn McCardle - 6510 N 149th Street, Omaha, NE 68116" at bounding box center [529, 334] width 27 height 38
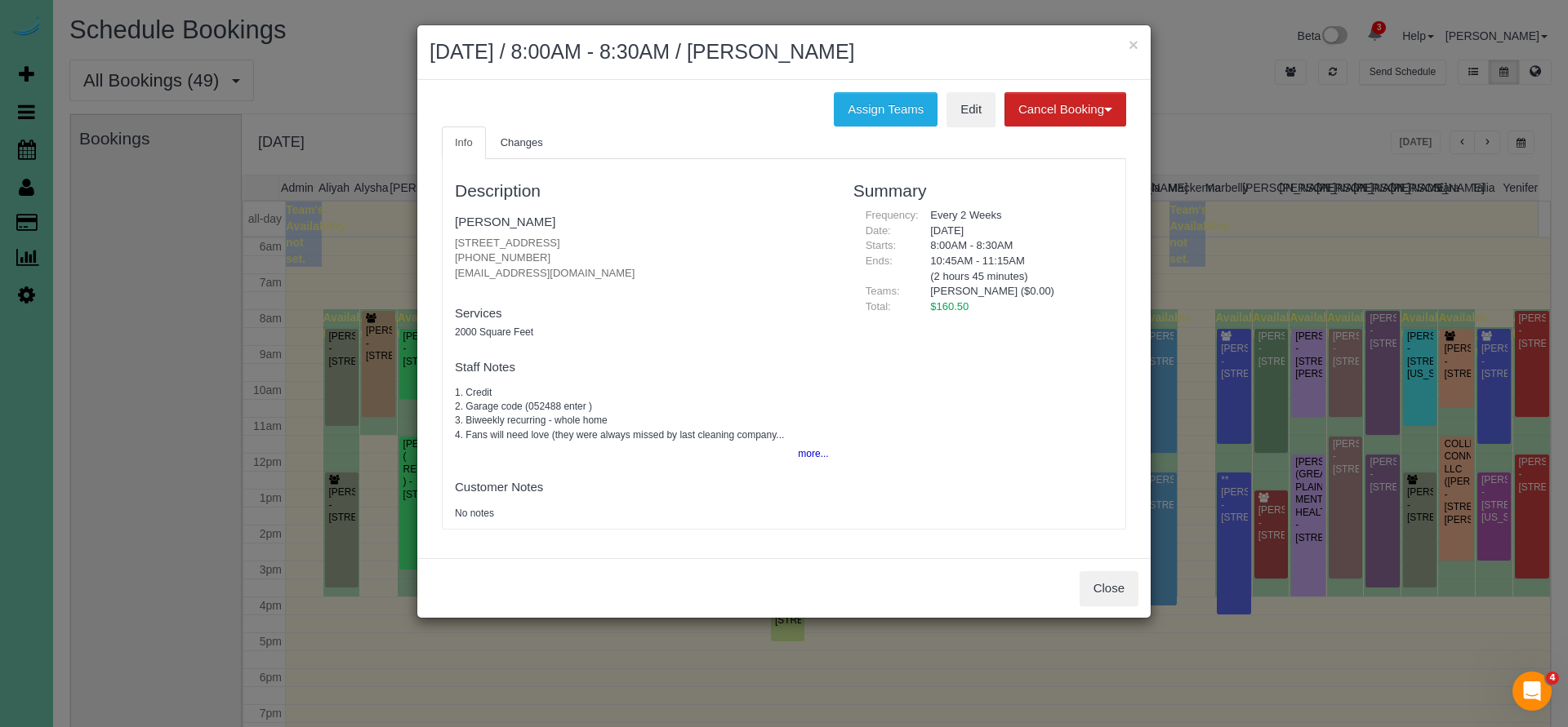
click at [1139, 574] on div "Close" at bounding box center [784, 589] width 733 height 59
click at [1125, 585] on button "Close" at bounding box center [1108, 589] width 58 height 35
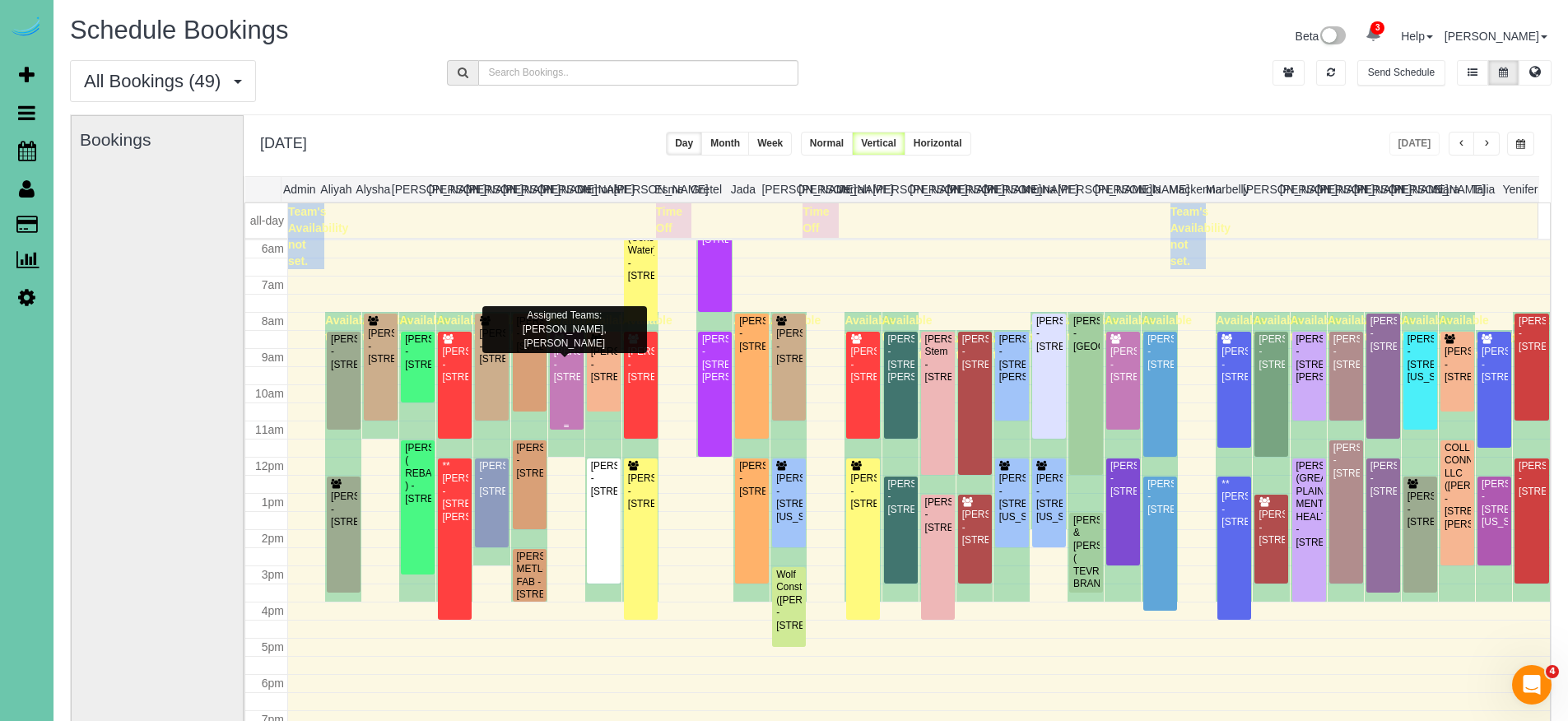
click at [554, 372] on div "Gabrielle Freeman - 5507 Dodge St, Omaha, NE 68132" at bounding box center [567, 365] width 27 height 38
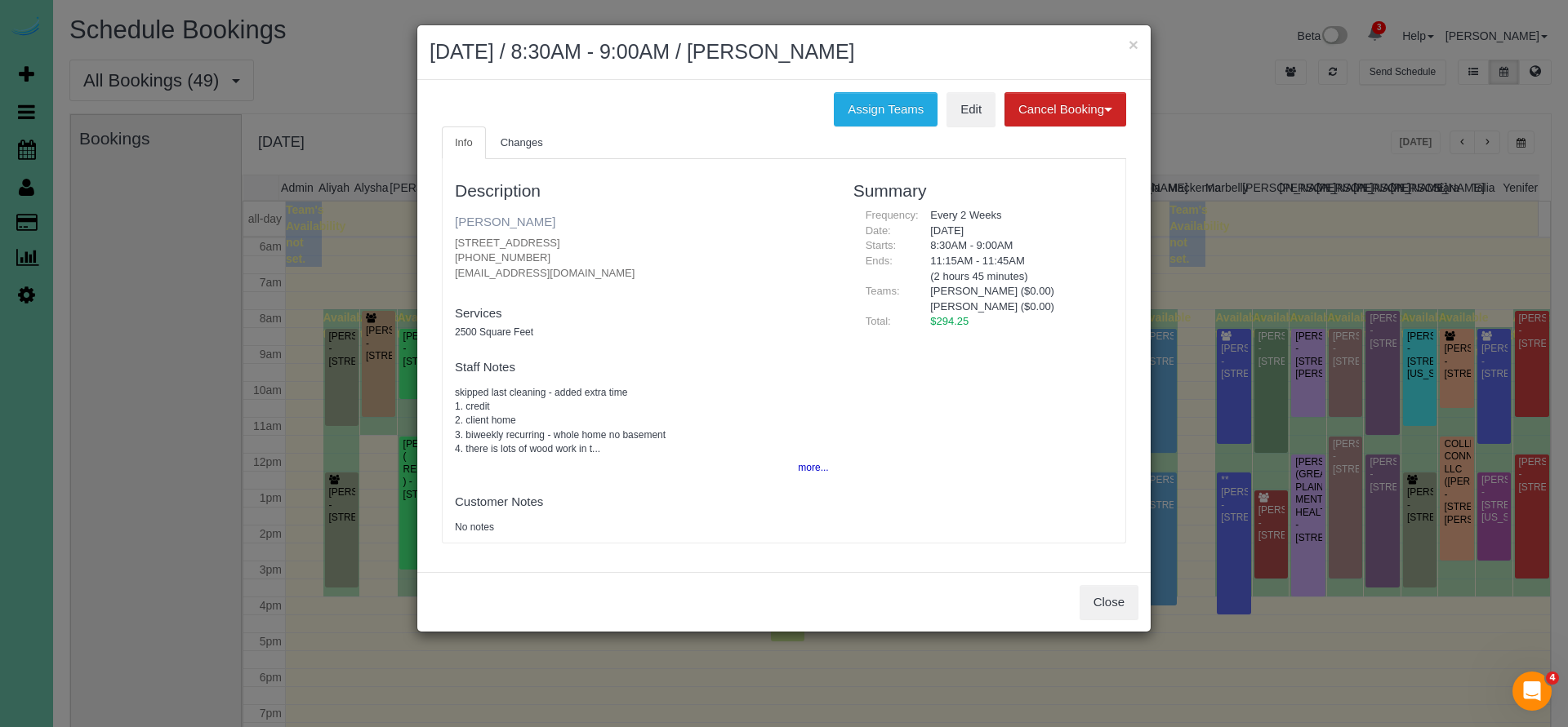
click at [503, 216] on link "Gabrielle Freeman" at bounding box center [506, 222] width 101 height 14
click at [1109, 591] on button "Close" at bounding box center [1108, 602] width 58 height 35
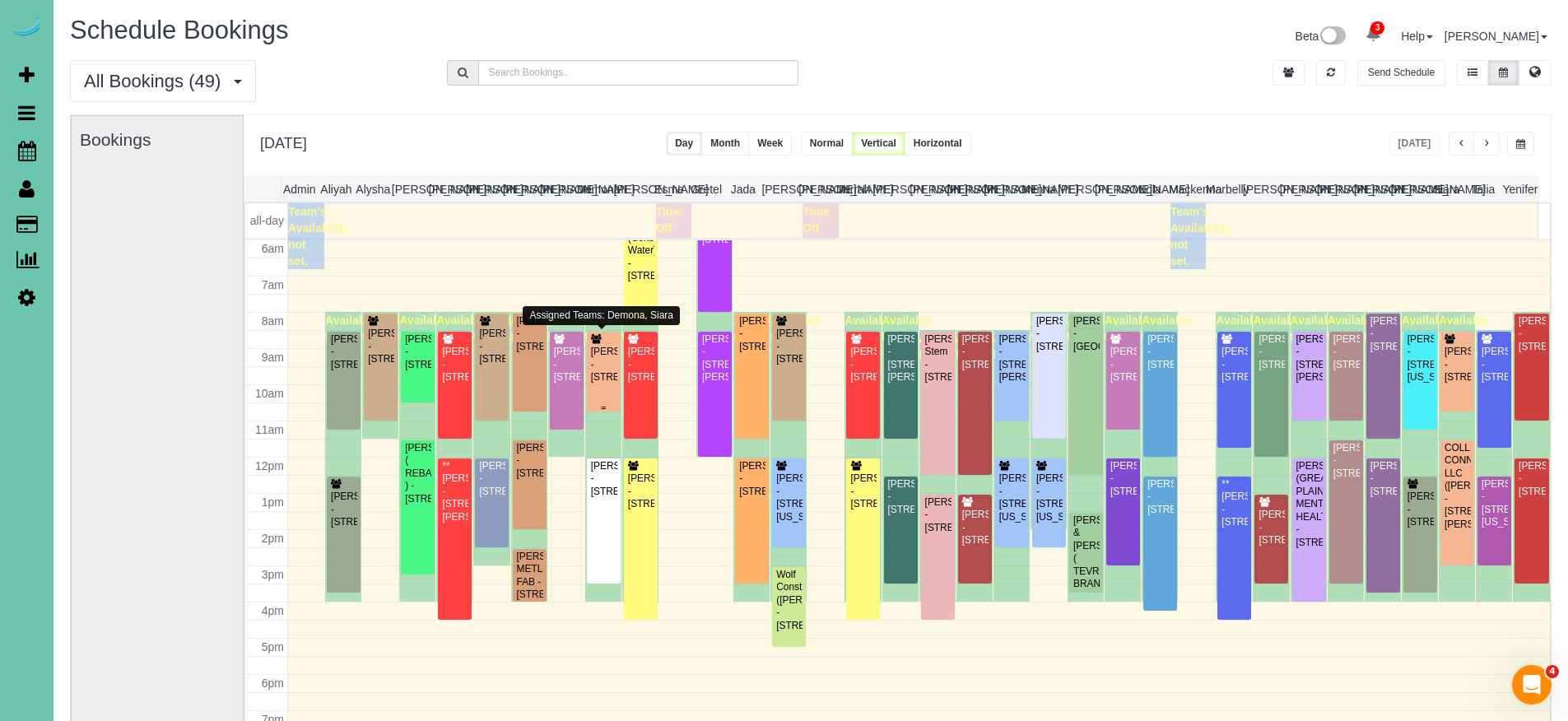
click at [601, 370] on div "Mandy Miser - 11606 Grissom Street, Papillion, NE 68046" at bounding box center [603, 365] width 27 height 38
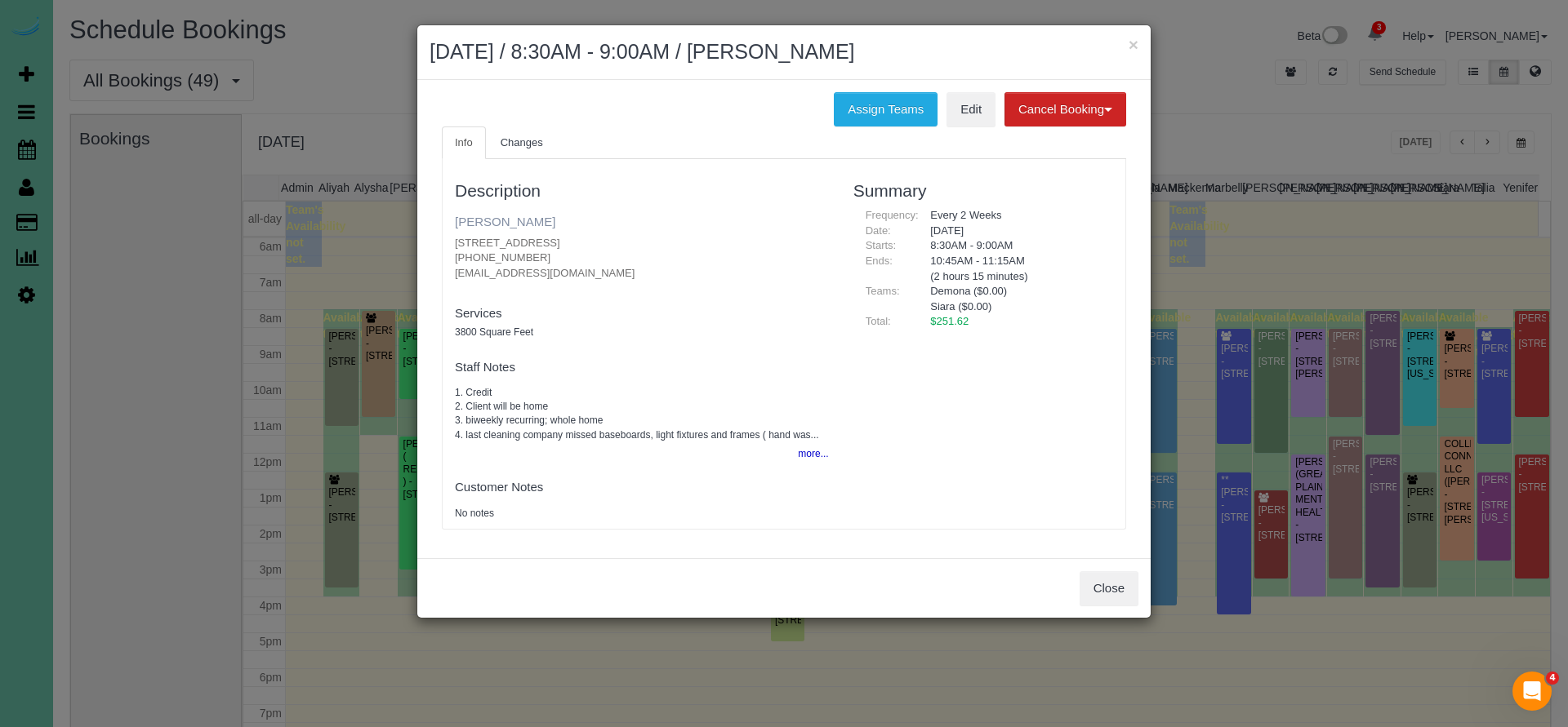
click at [514, 217] on link "[PERSON_NAME]" at bounding box center [506, 222] width 101 height 14
click at [1133, 587] on button "Close" at bounding box center [1108, 589] width 58 height 35
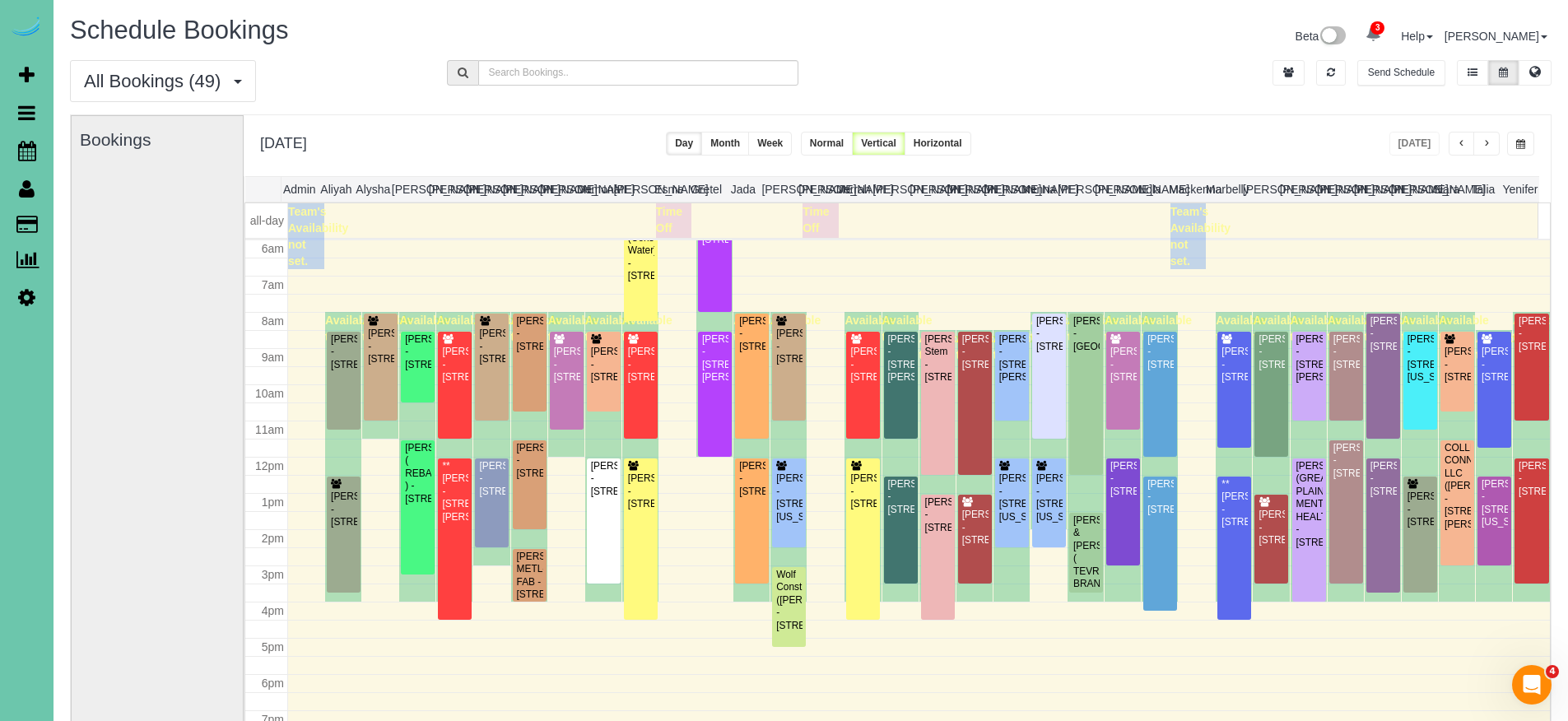
click at [1162, 96] on div "All Bookings (49) All Bookings Unassigned Bookings Recurring Bookings New Custo…" at bounding box center [811, 87] width 1506 height 54
click at [1134, 133] on div "**********" at bounding box center [897, 146] width 1308 height 61
click at [1147, 108] on div "All Bookings (49) All Bookings Unassigned Bookings Recurring Bookings New Custo…" at bounding box center [811, 87] width 1506 height 54
click at [422, 365] on div "Deborah Weideman - 5152 S 99th Ct #2, Omaha, NE 68127" at bounding box center [417, 352] width 27 height 38
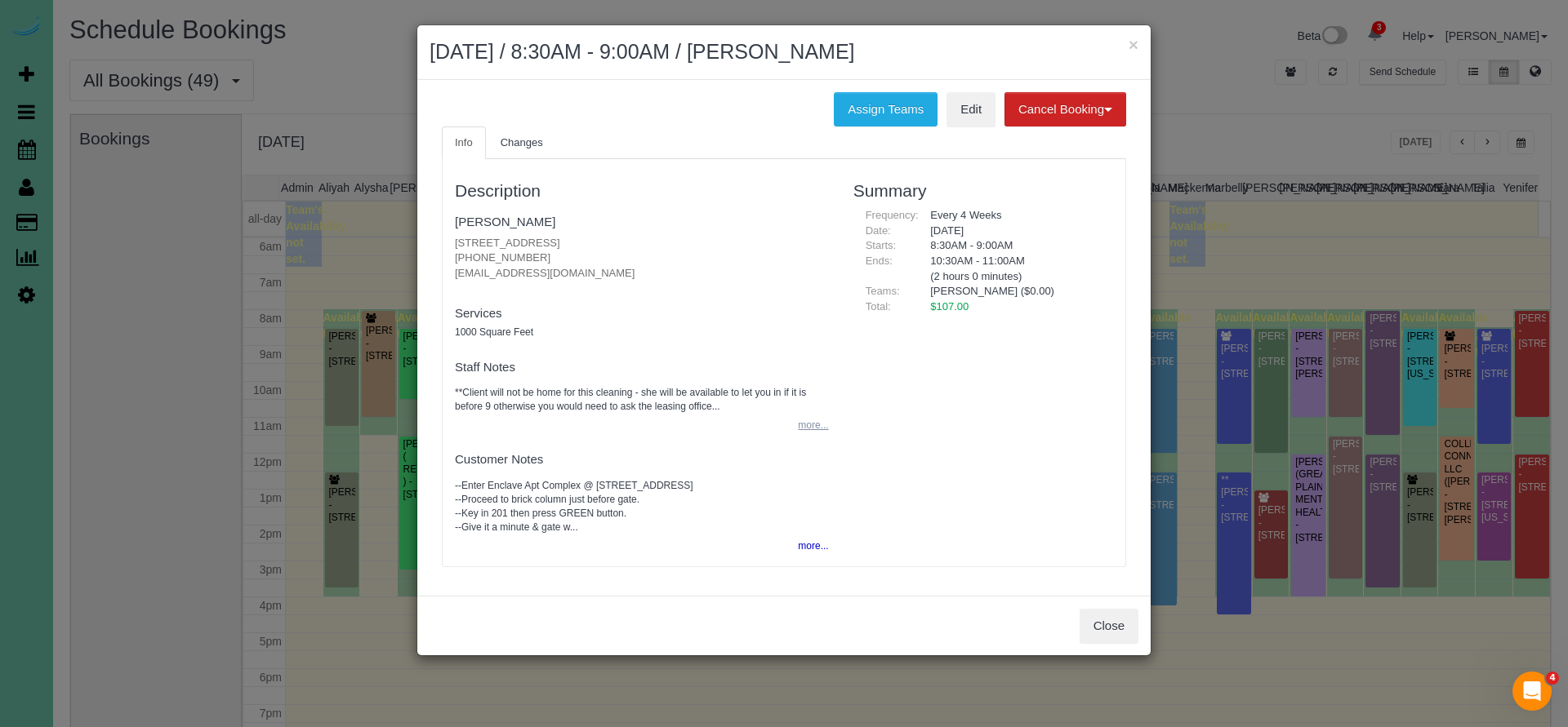
click at [807, 420] on button "more..." at bounding box center [807, 425] width 40 height 24
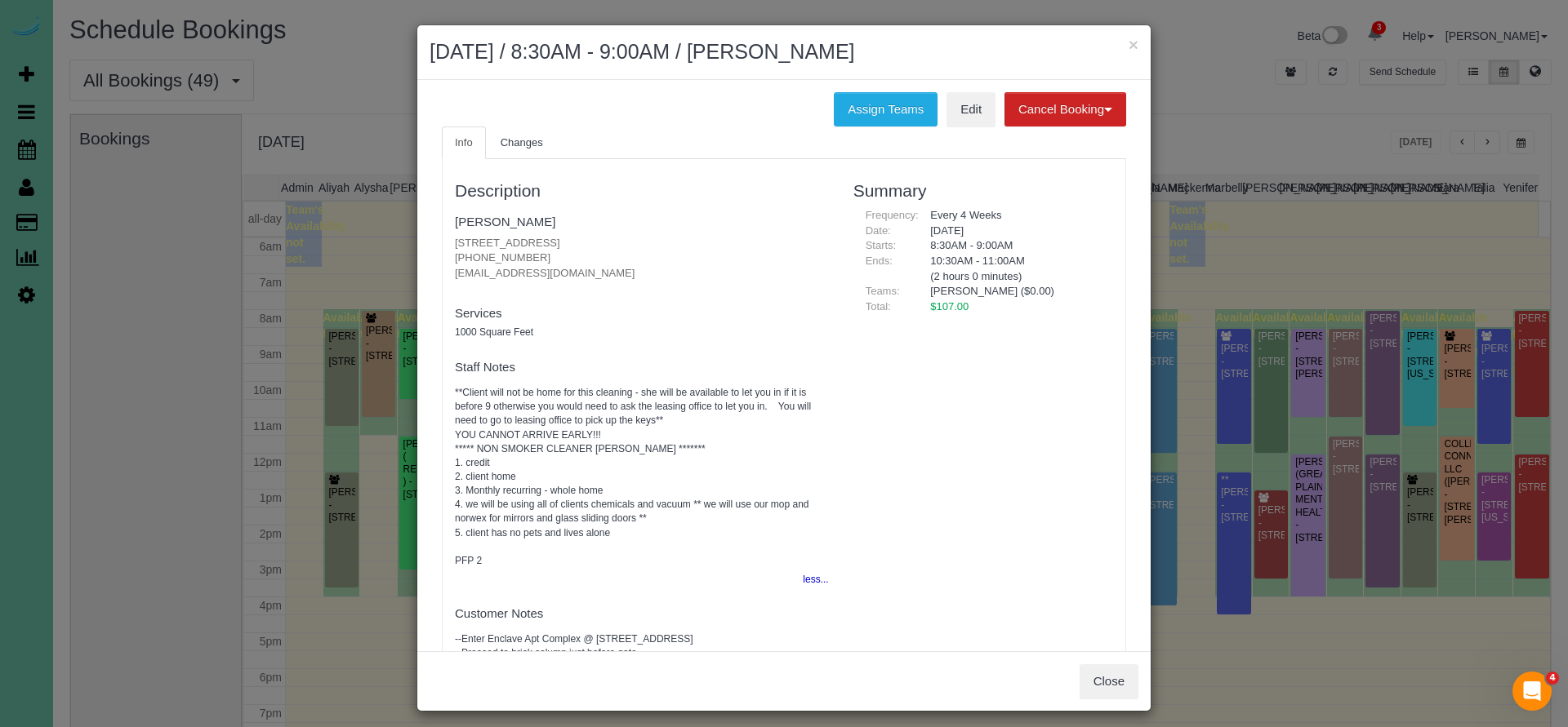
click at [957, 479] on div "Description Deborah Weideman 5152 S 99th Ct #2, Omaha, NE 68127 (402) 366-4333 …" at bounding box center [784, 439] width 683 height 545
click at [960, 574] on div "Description Deborah Weideman 5152 S 99th Ct #2, Omaha, NE 68127 (402) 366-4333 …" at bounding box center [784, 439] width 683 height 545
click at [911, 467] on div "Description Deborah Weideman 5152 S 99th Ct #2, Omaha, NE 68127 (402) 366-4333 …" at bounding box center [784, 439] width 683 height 545
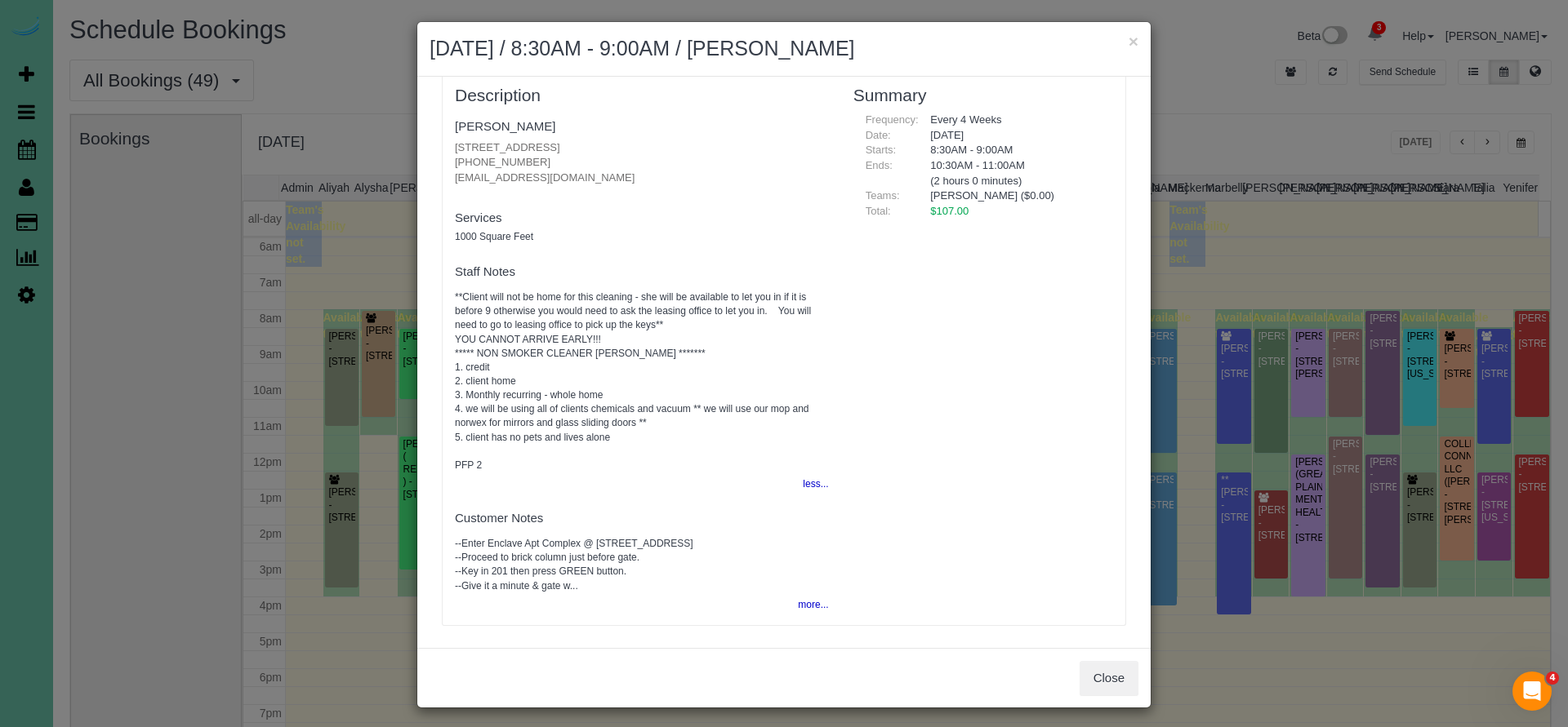
scroll to position [7, 0]
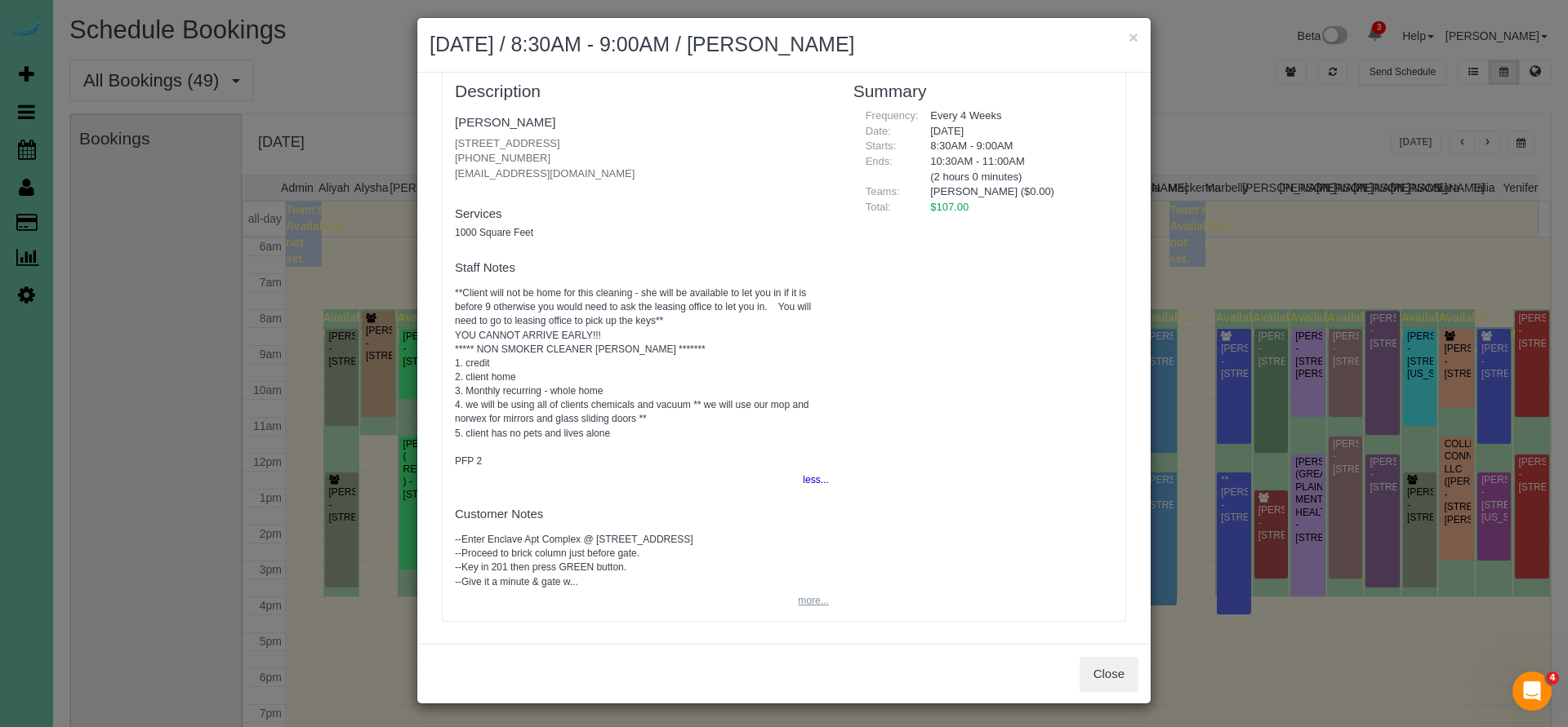
click at [801, 592] on button "more..." at bounding box center [807, 601] width 40 height 24
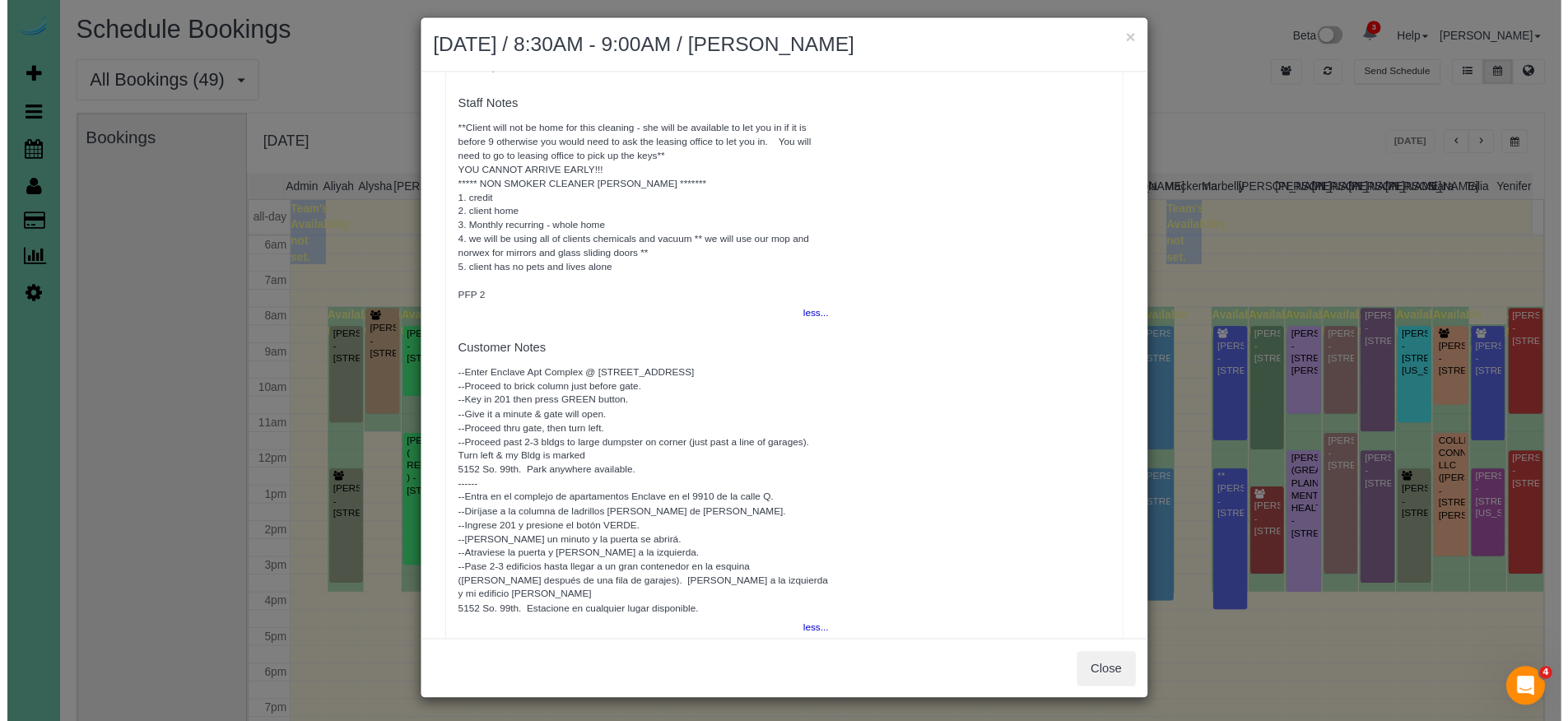
scroll to position [105, 0]
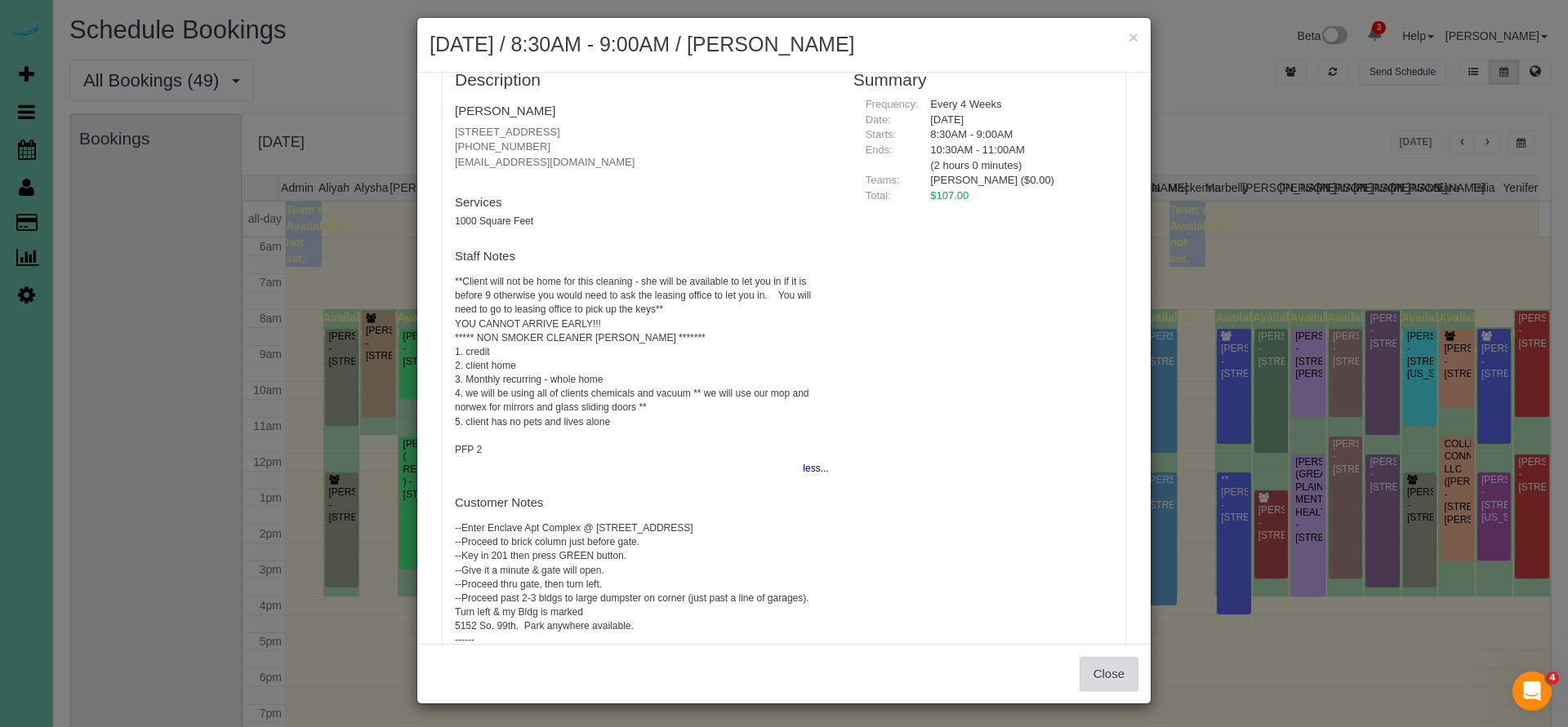
click at [1101, 686] on button "Close" at bounding box center [1108, 674] width 58 height 35
